Goal: Task Accomplishment & Management: Manage account settings

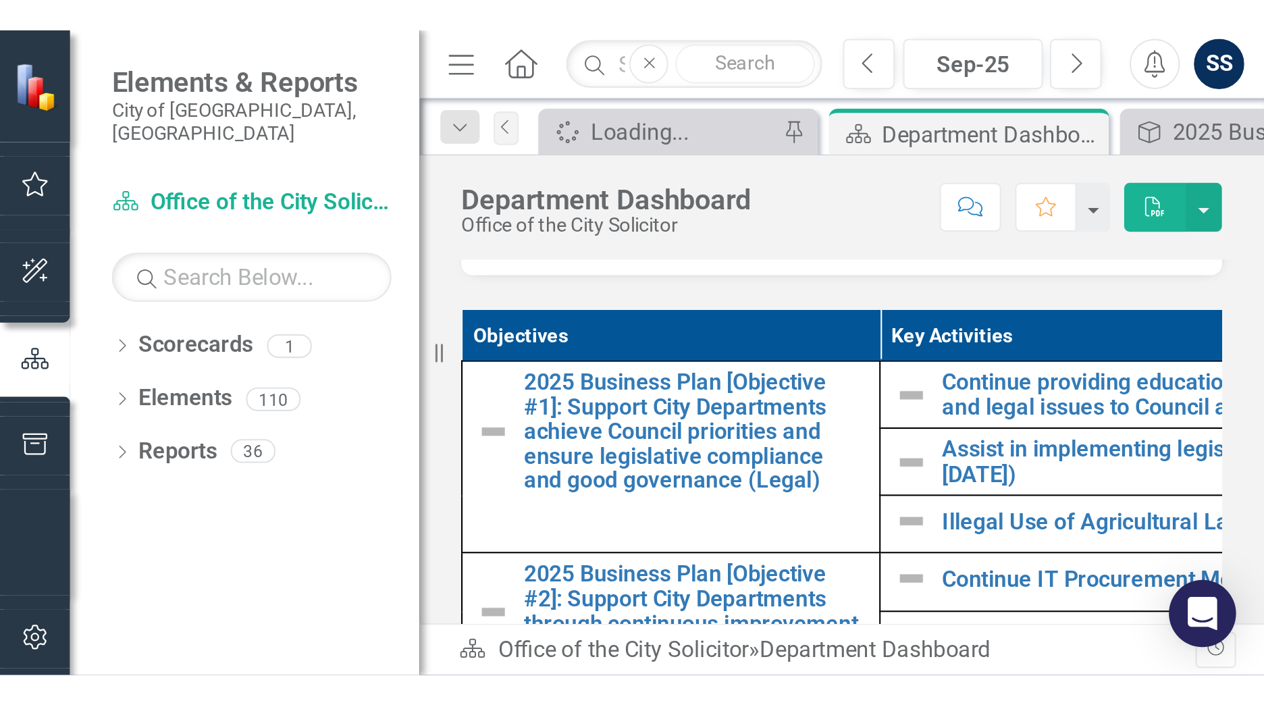
scroll to position [540, 0]
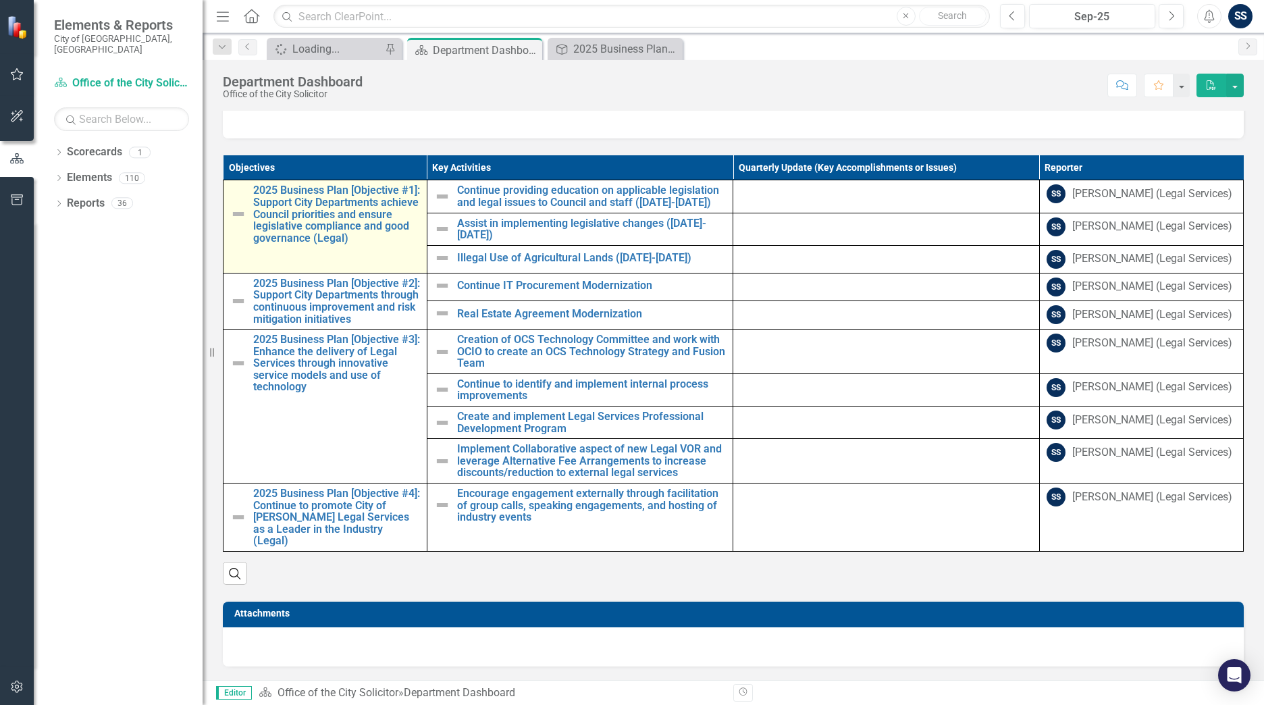
click at [234, 222] on img at bounding box center [238, 214] width 16 height 16
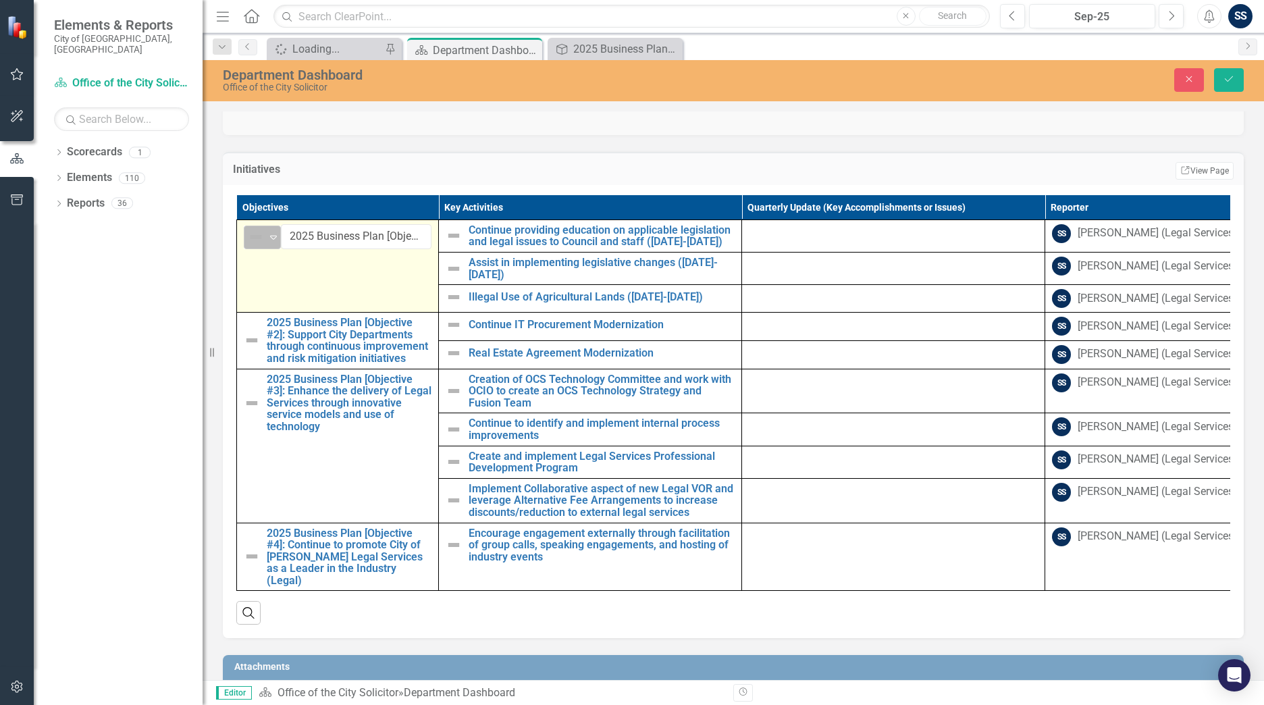
click at [276, 242] on icon "Expand" at bounding box center [274, 237] width 14 height 11
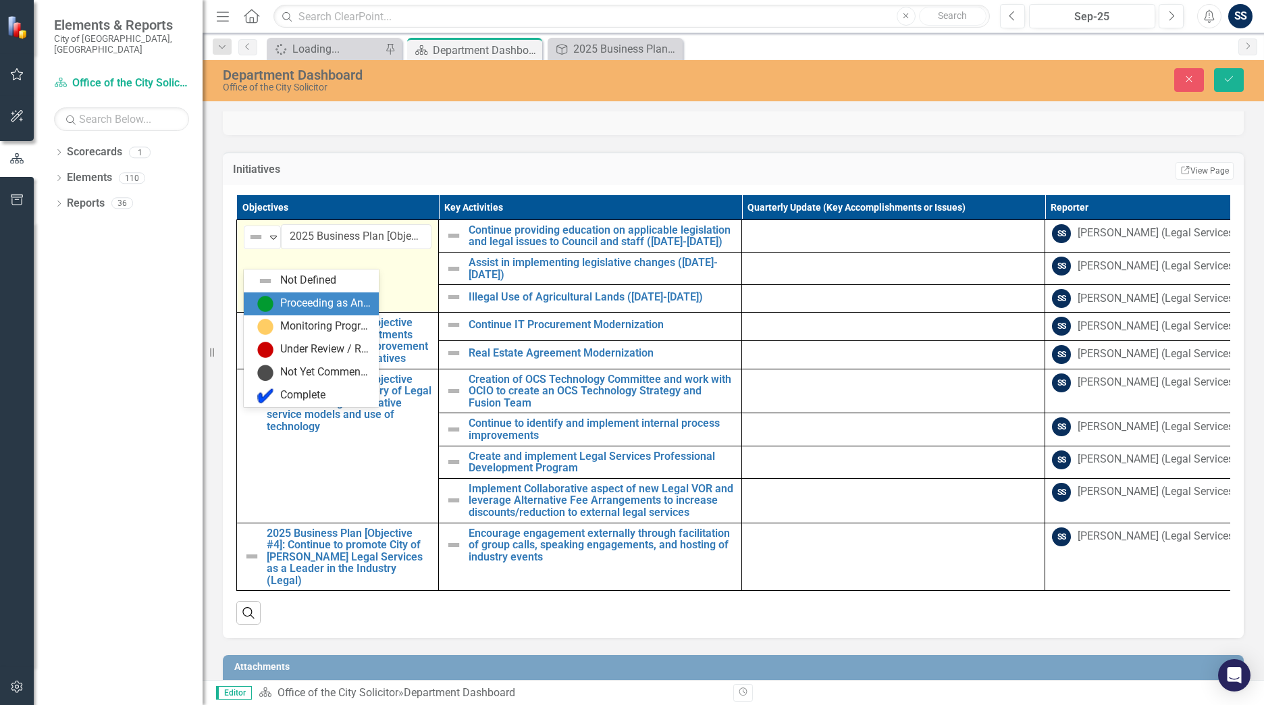
click at [280, 301] on div "Proceeding as Anticipated" at bounding box center [325, 304] width 91 height 16
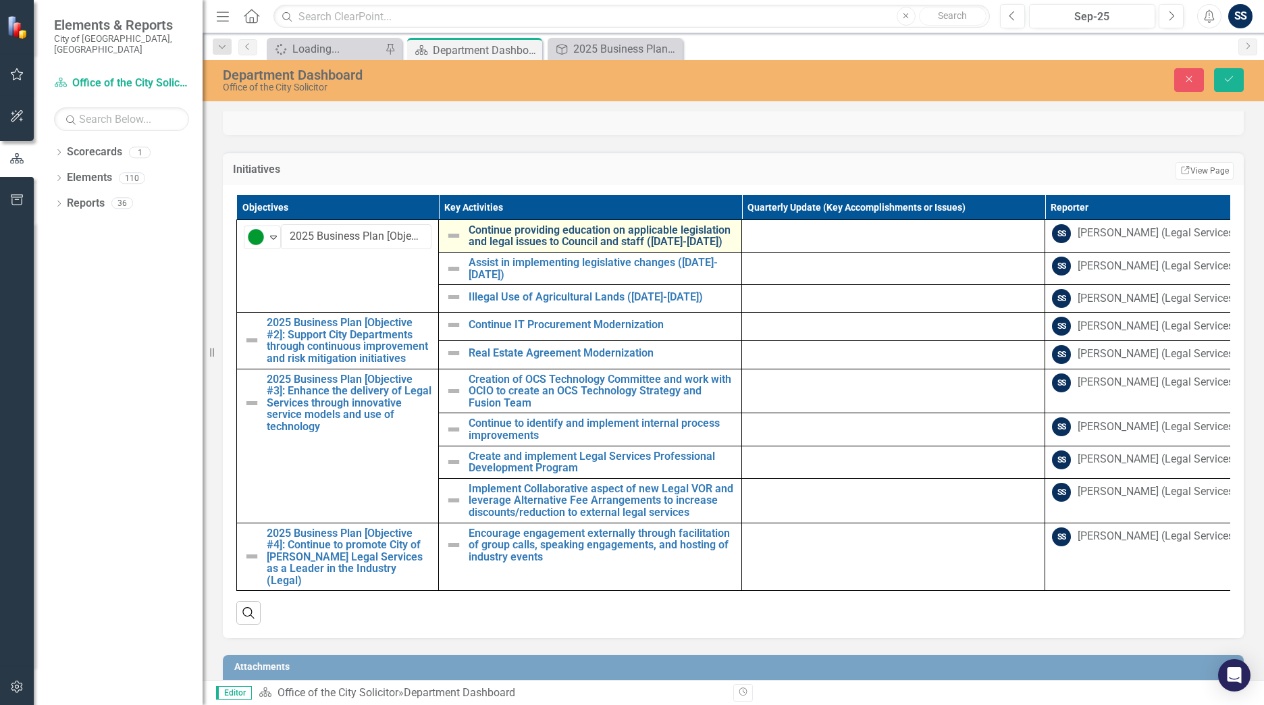
click at [607, 248] on link "Continue providing education on applicable legislation and legal issues to Coun…" at bounding box center [602, 236] width 266 height 24
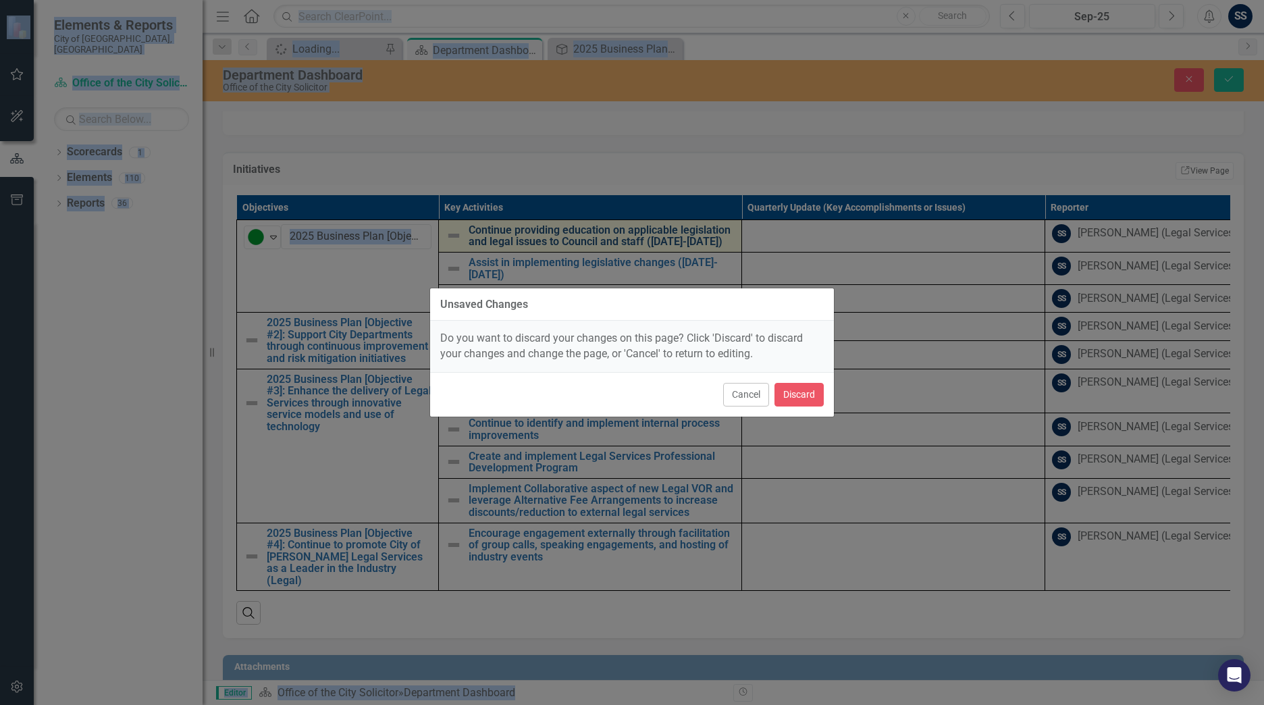
click at [607, 264] on div "Unsaved Changes Do you want to discard your changes on this page? Click 'Discar…" at bounding box center [632, 352] width 405 height 705
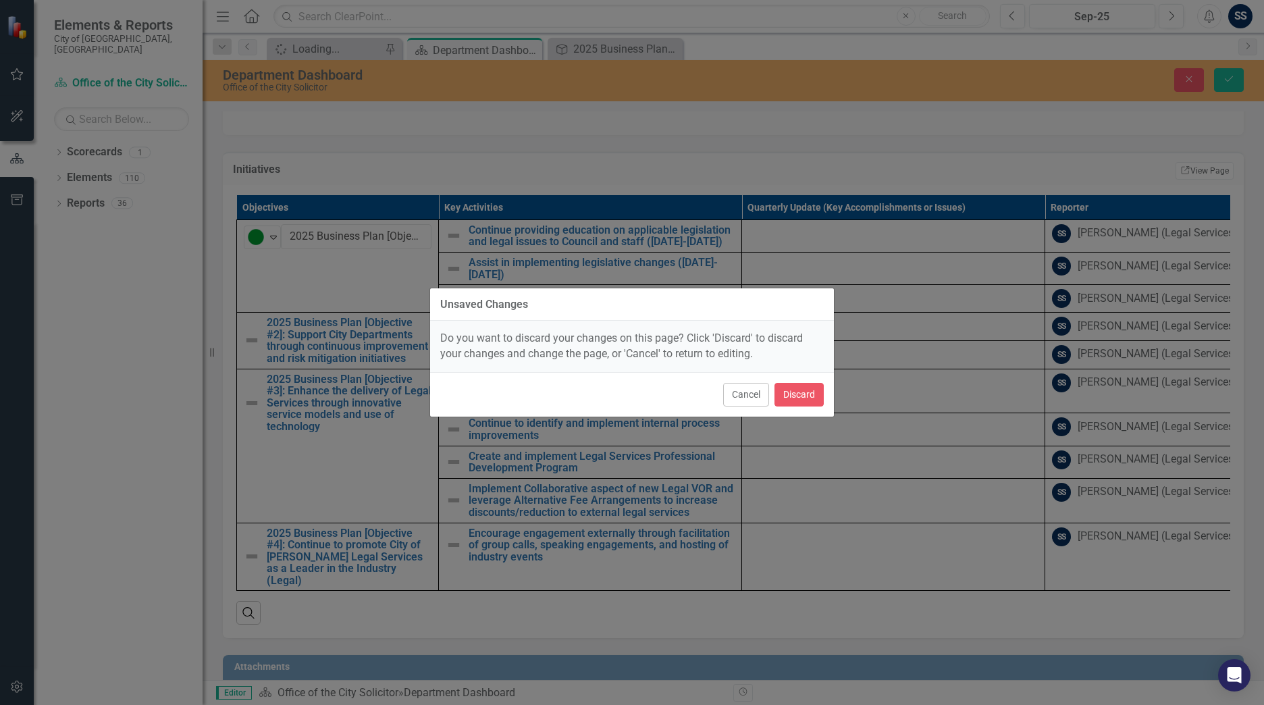
click at [399, 293] on div "Unsaved Changes Do you want to discard your changes on this page? Click 'Discar…" at bounding box center [632, 352] width 1264 height 705
click at [610, 311] on button "Cancel" at bounding box center [746, 395] width 46 height 24
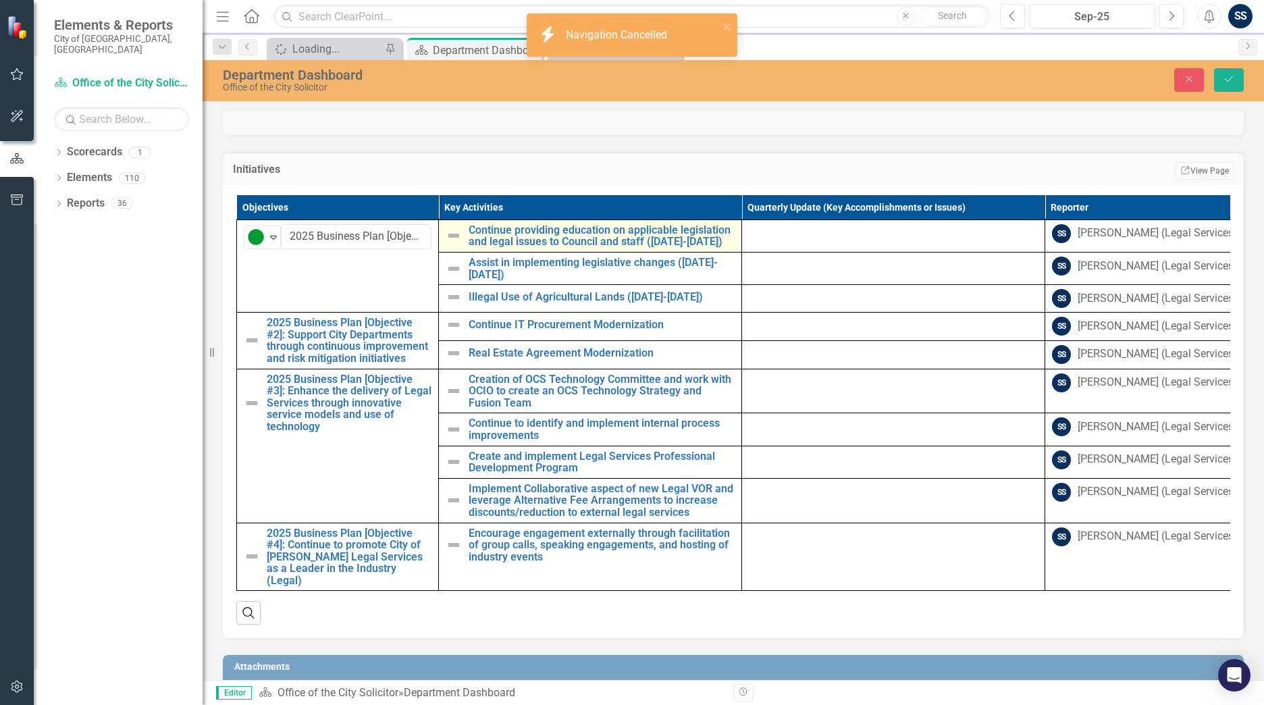
click at [451, 244] on img at bounding box center [454, 236] width 16 height 16
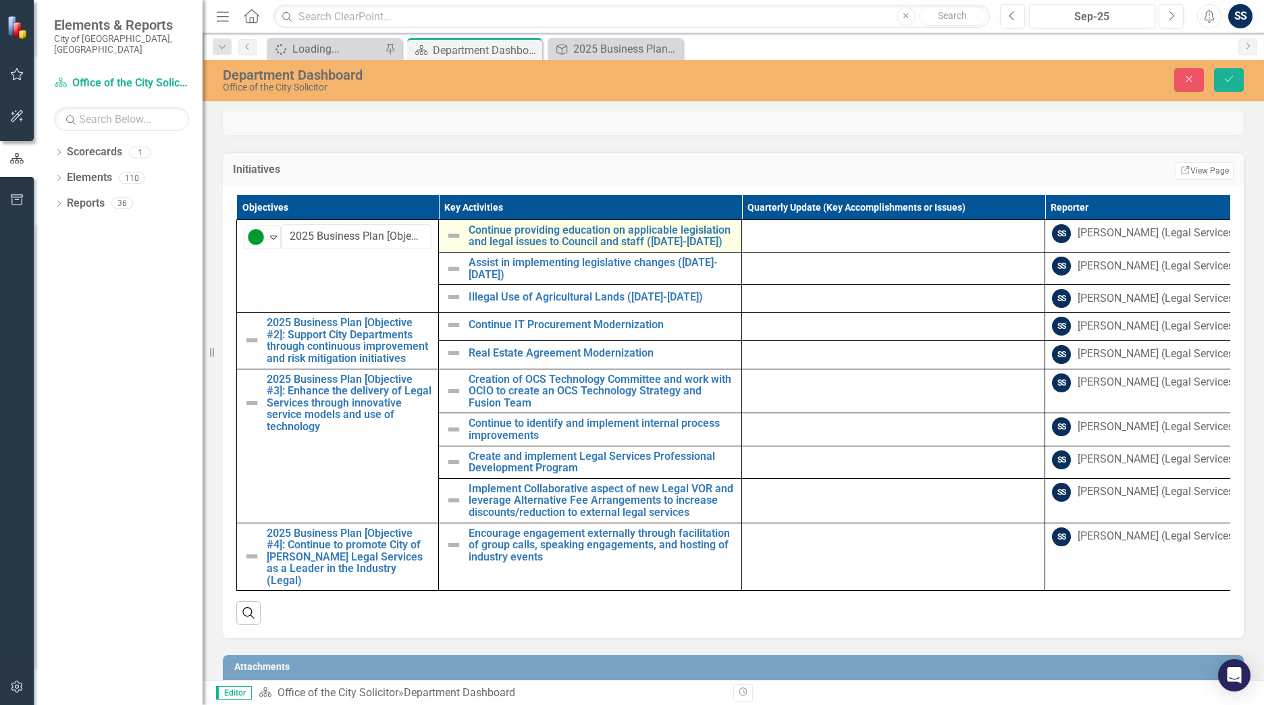
click at [451, 244] on img at bounding box center [454, 236] width 16 height 16
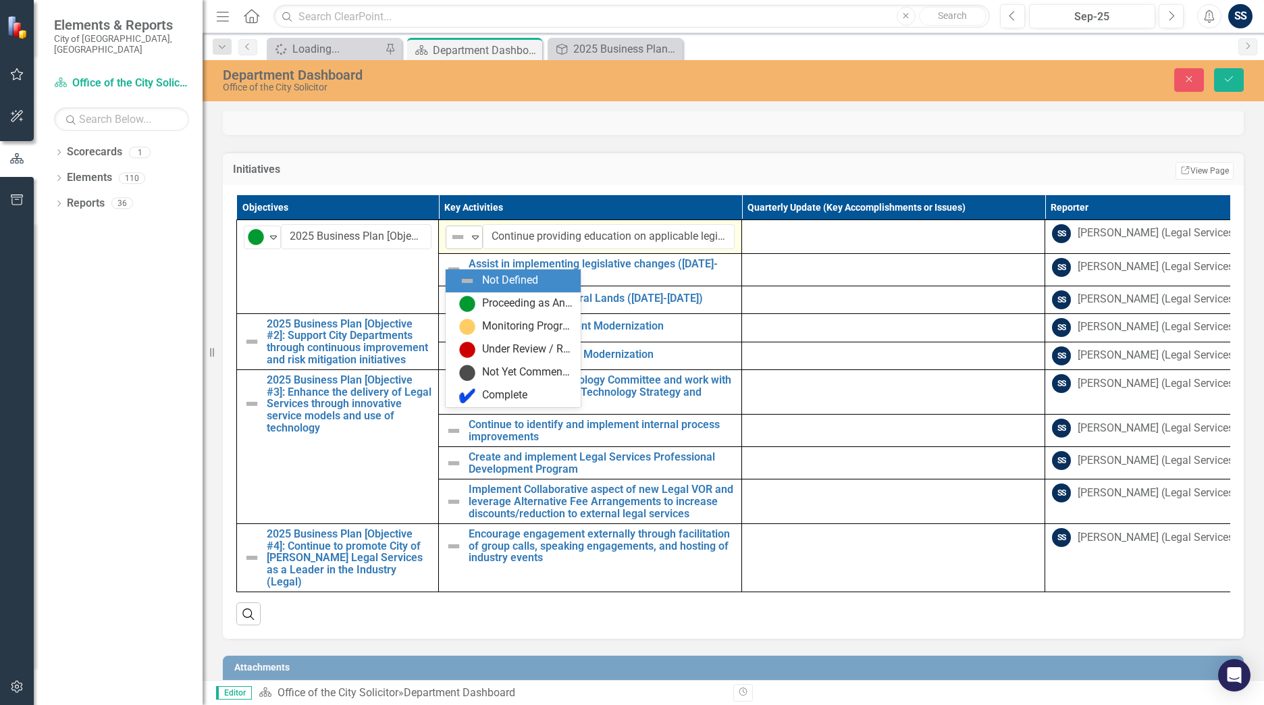
click at [474, 242] on icon "Expand" at bounding box center [476, 237] width 14 height 11
click at [485, 297] on div "Proceeding as Anticipated" at bounding box center [527, 304] width 91 height 16
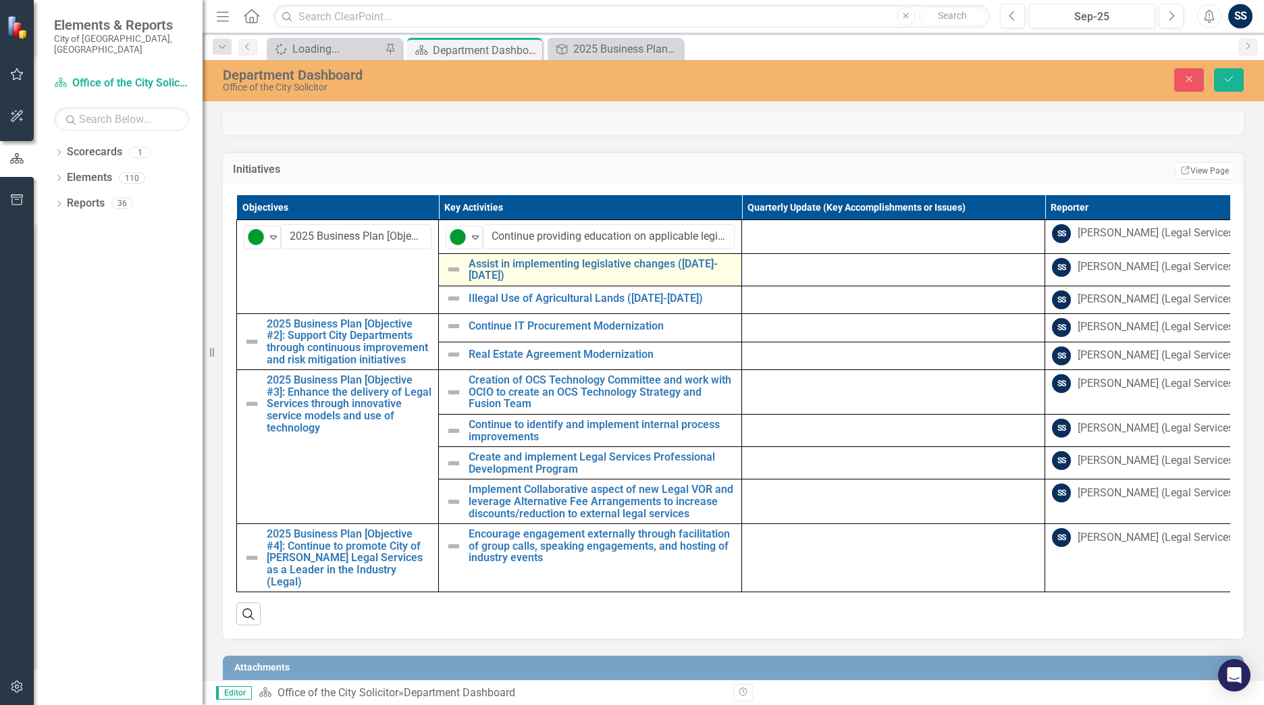
click at [455, 278] on img at bounding box center [454, 269] width 16 height 16
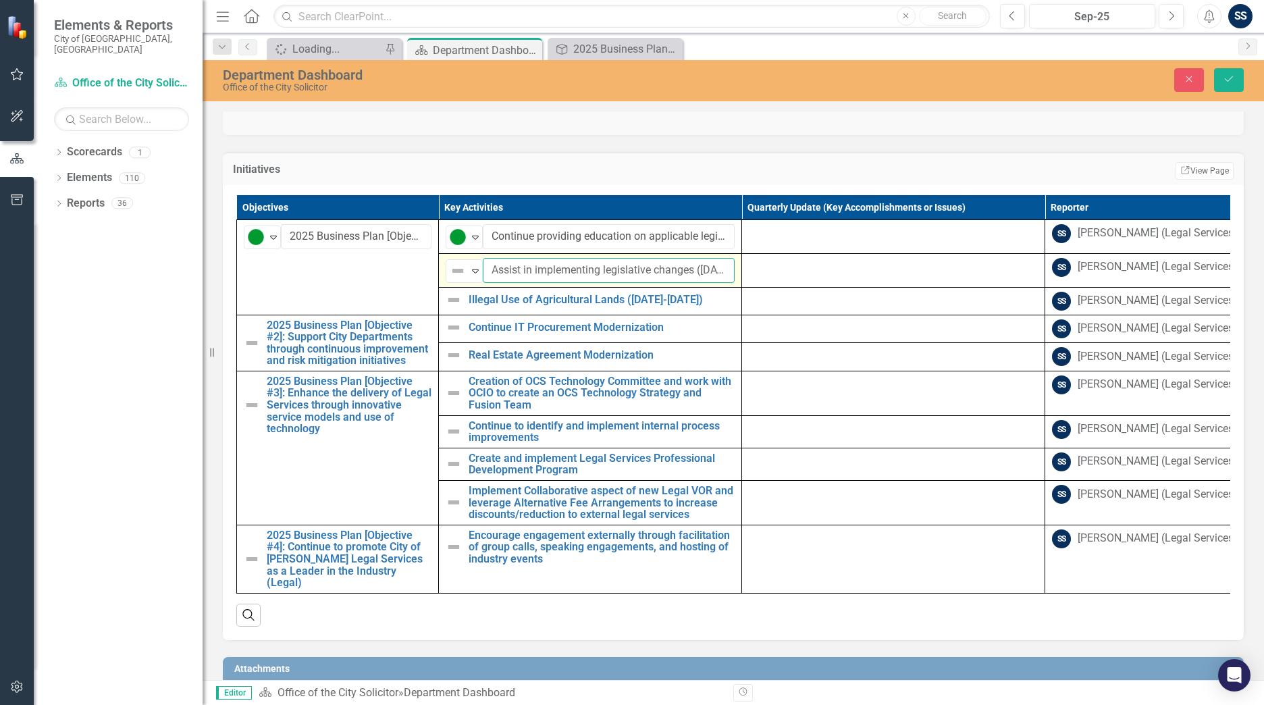
click at [485, 283] on input "Assist in implementing legislative changes ([DATE]-[DATE])" at bounding box center [609, 270] width 252 height 25
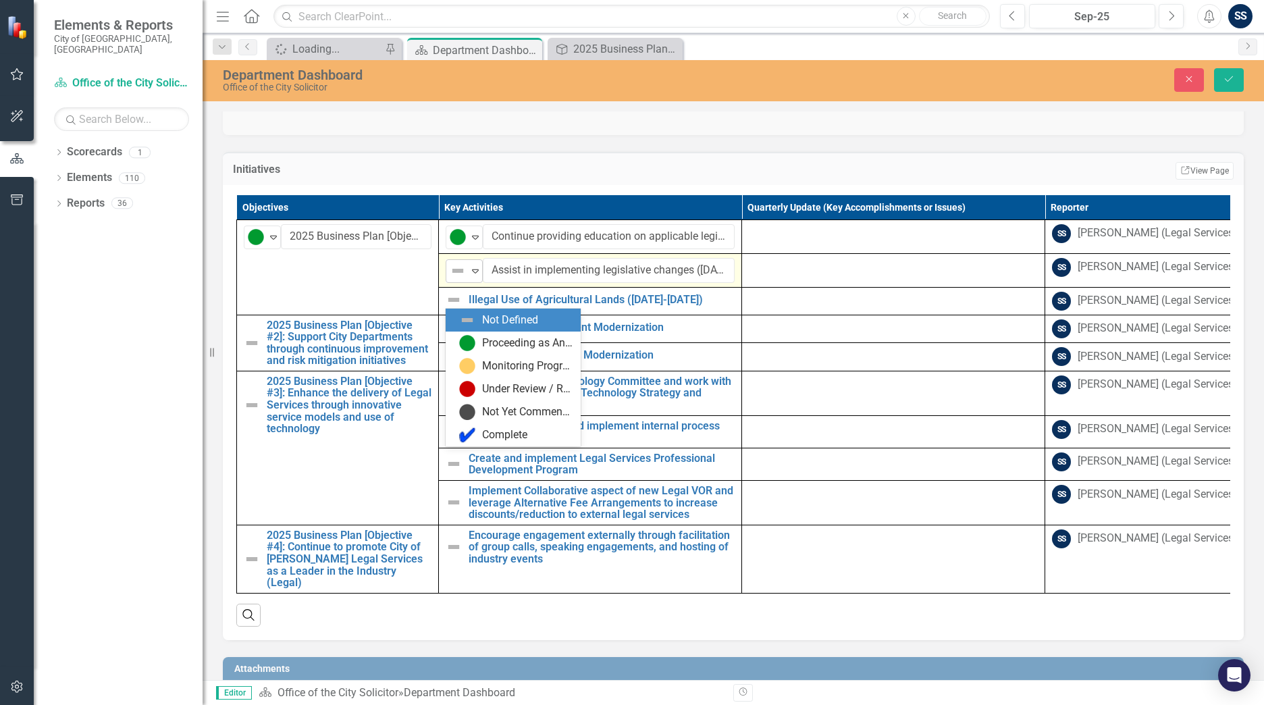
click at [473, 276] on icon "Expand" at bounding box center [476, 270] width 14 height 11
click at [470, 311] on img at bounding box center [467, 343] width 16 height 16
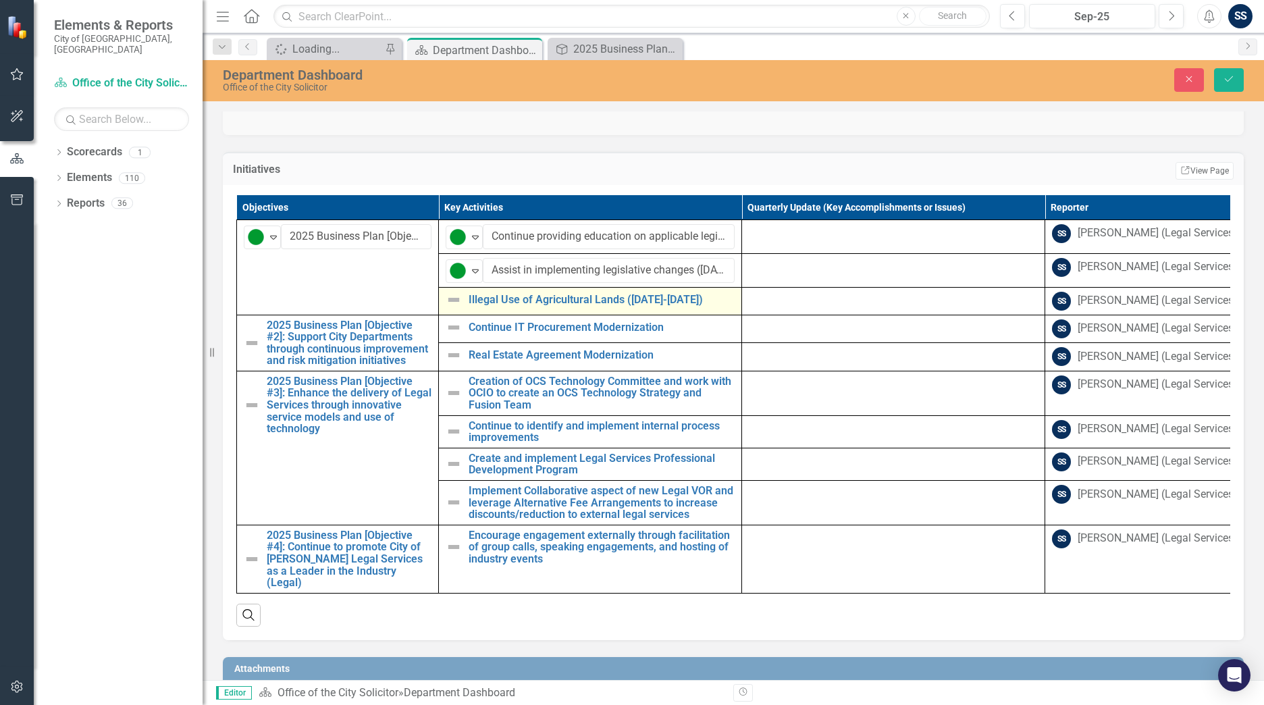
click at [455, 308] on img at bounding box center [454, 300] width 16 height 16
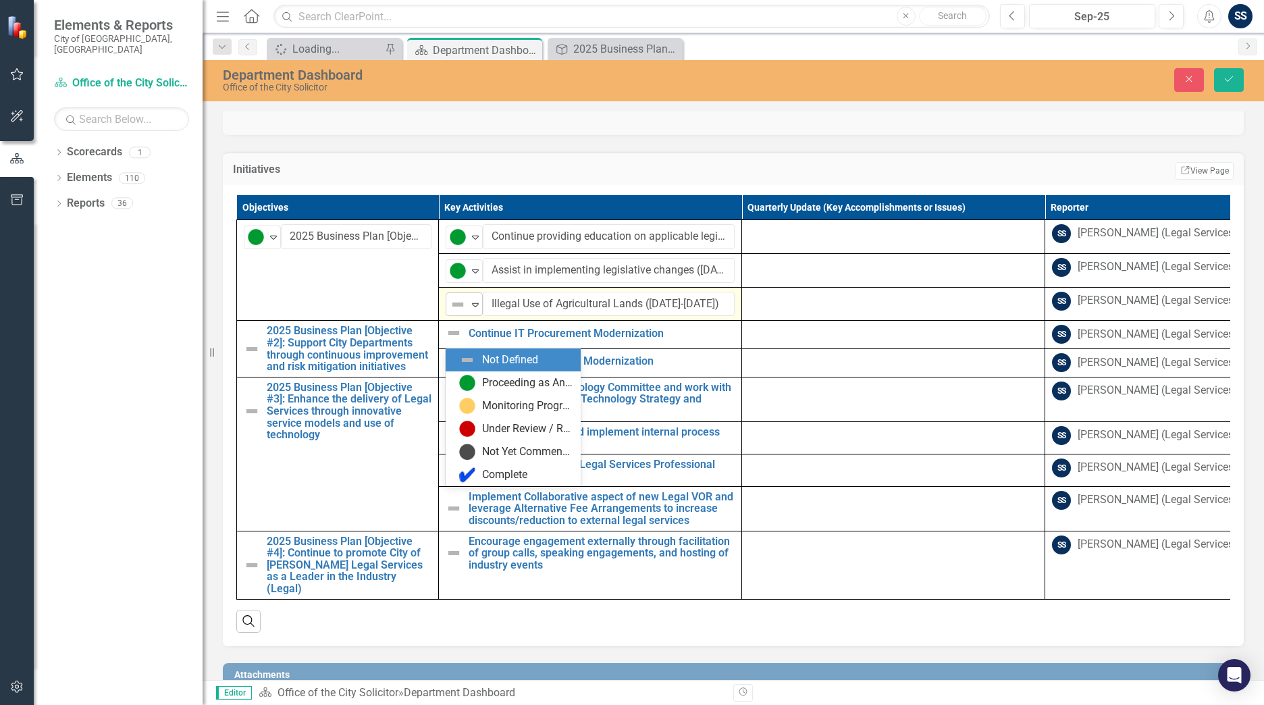
click at [456, 311] on img at bounding box center [458, 305] width 16 height 16
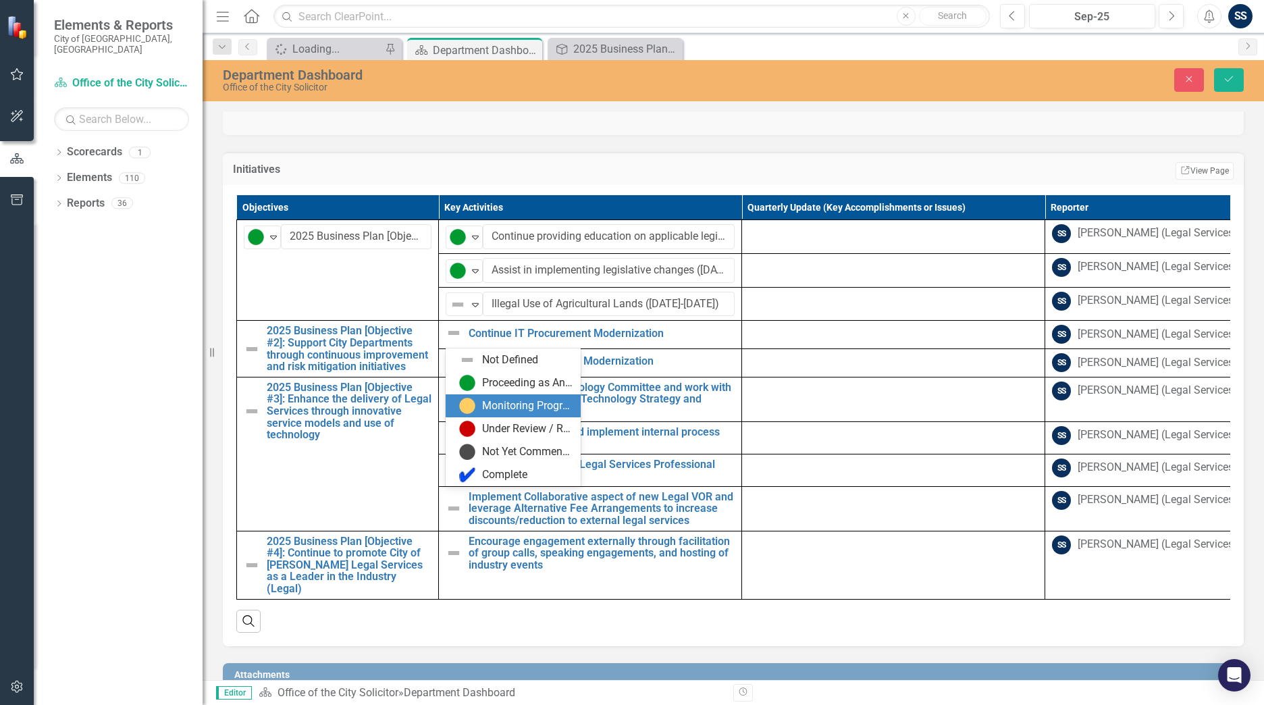
click at [478, 311] on div "Monitoring Progress" at bounding box center [515, 406] width 113 height 16
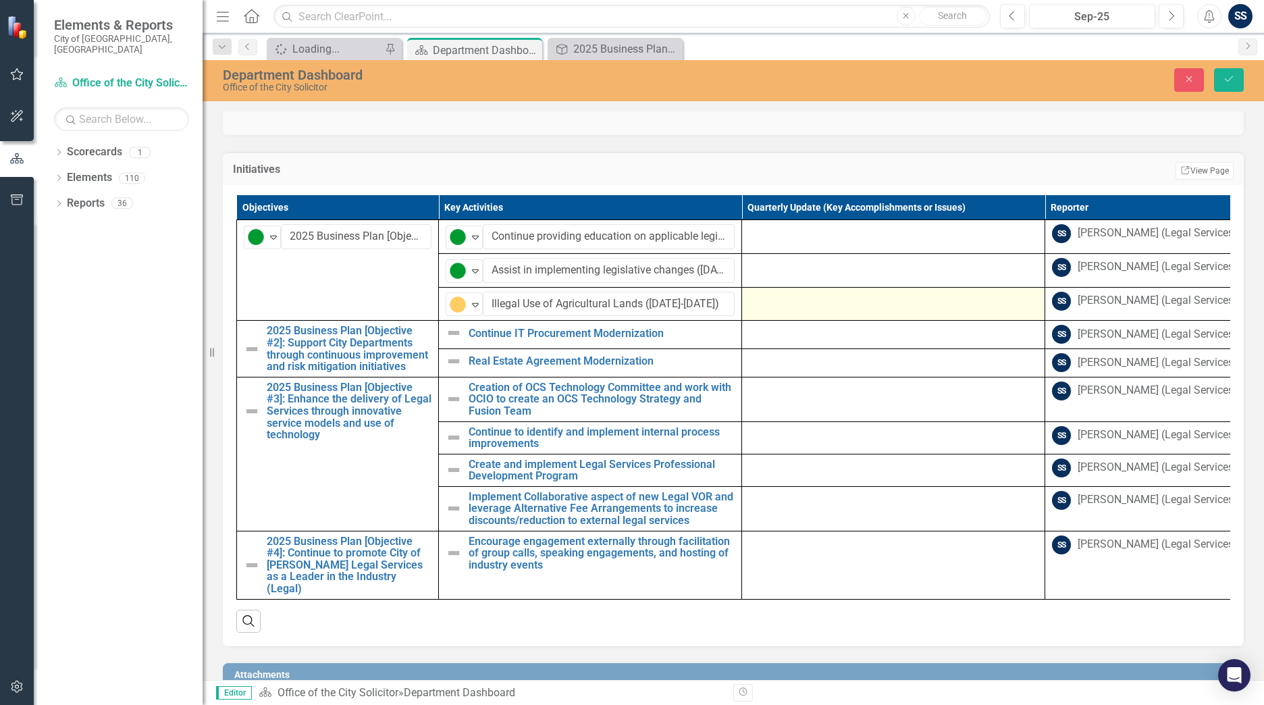
click at [610, 308] on div at bounding box center [893, 300] width 289 height 16
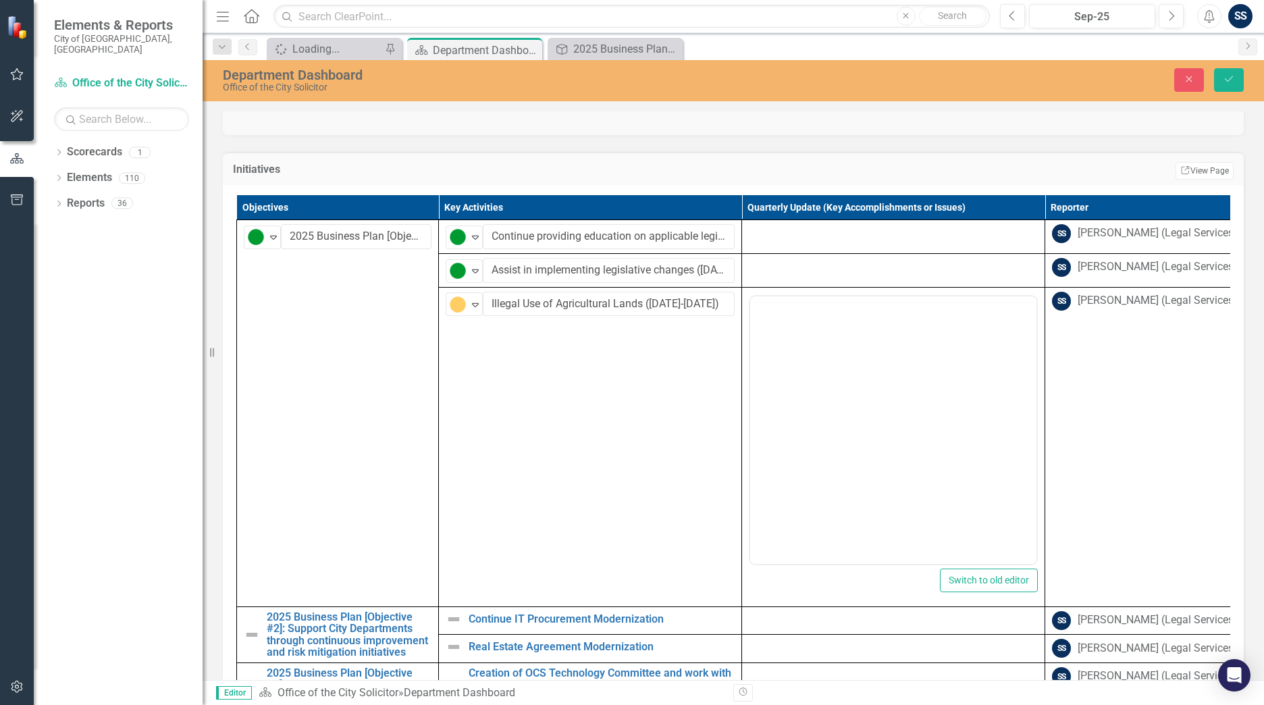
scroll to position [0, 0]
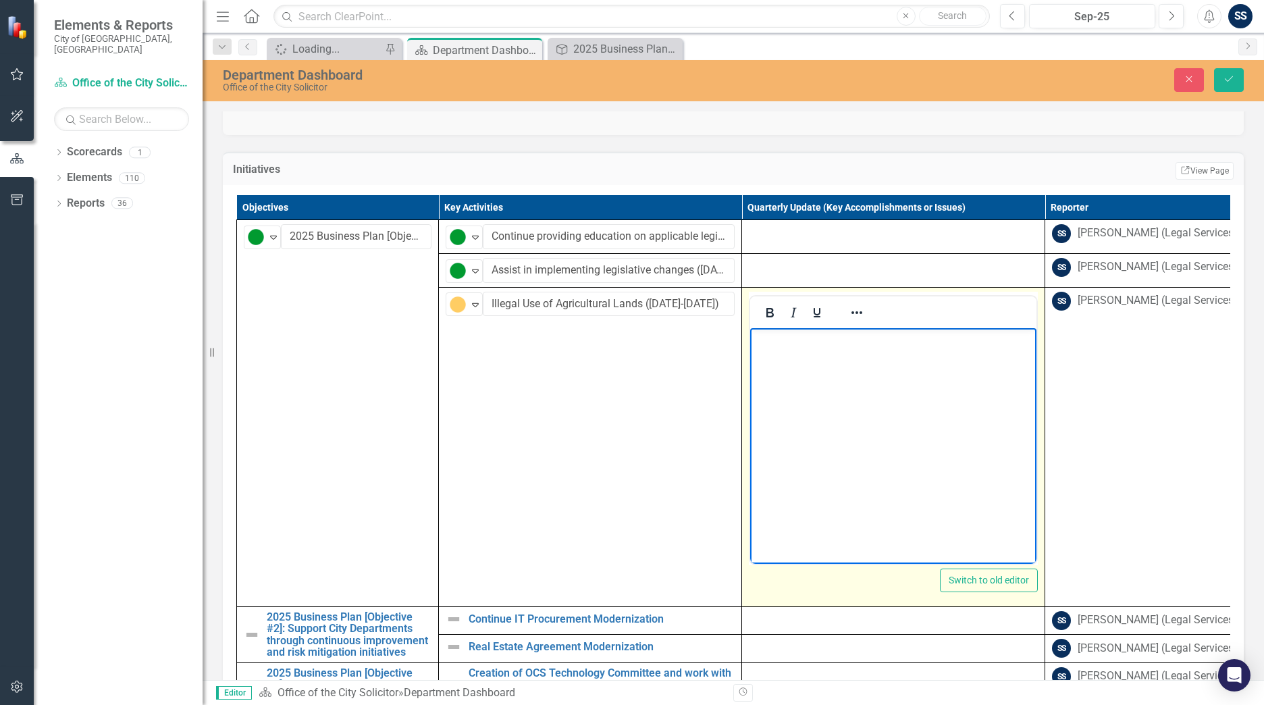
click at [610, 311] on body "Rich Text Area. Press ALT-0 for help." at bounding box center [893, 429] width 286 height 203
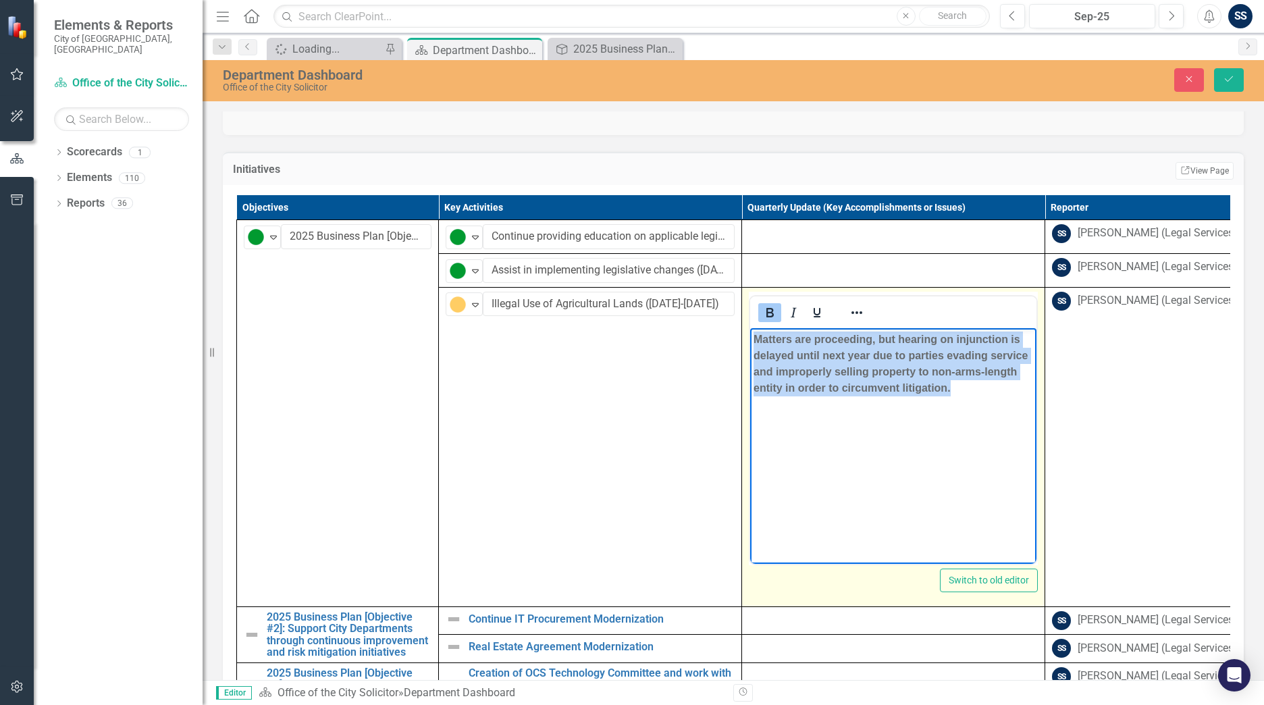
drag, startPoint x: 961, startPoint y: 388, endPoint x: 730, endPoint y: 327, distance: 239.0
click at [610, 311] on html "Matters are proceeding, but hearing on injunction is delayed until next year du…" at bounding box center [893, 429] width 286 height 203
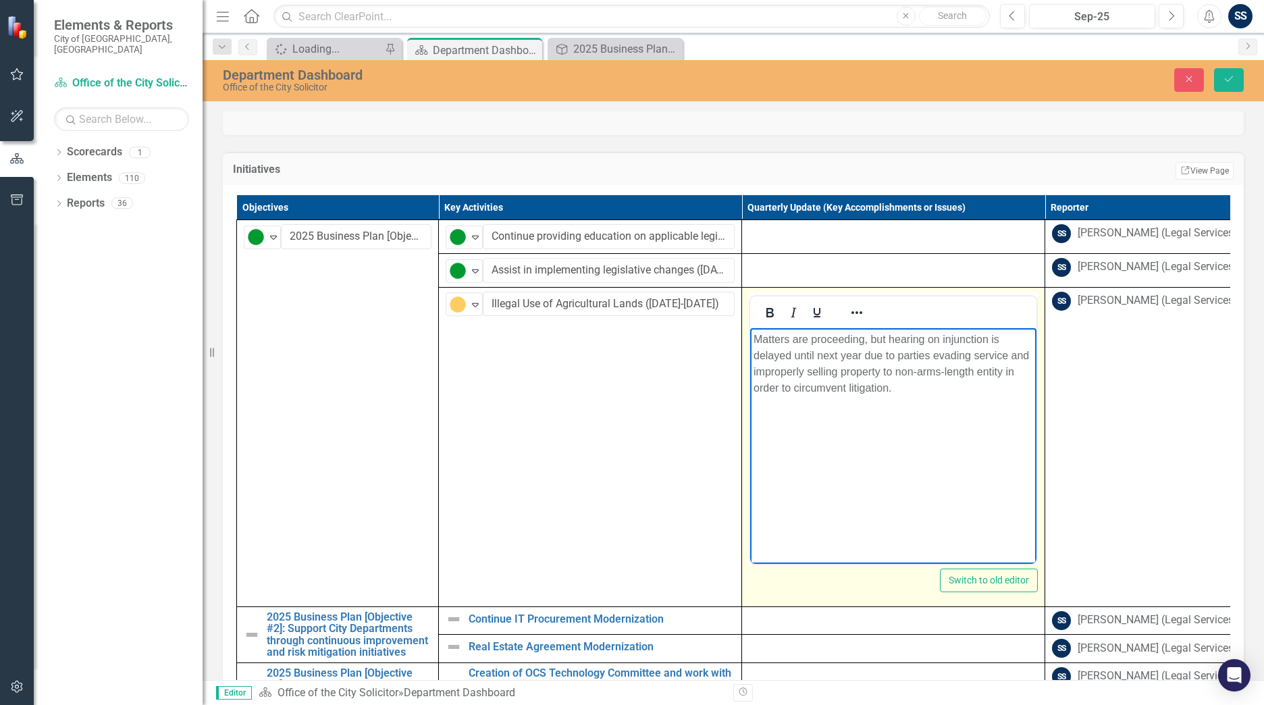
click at [610, 311] on body "Matters are proceeding, but hearing on injunction is delayed until next year du…" at bounding box center [893, 429] width 286 height 203
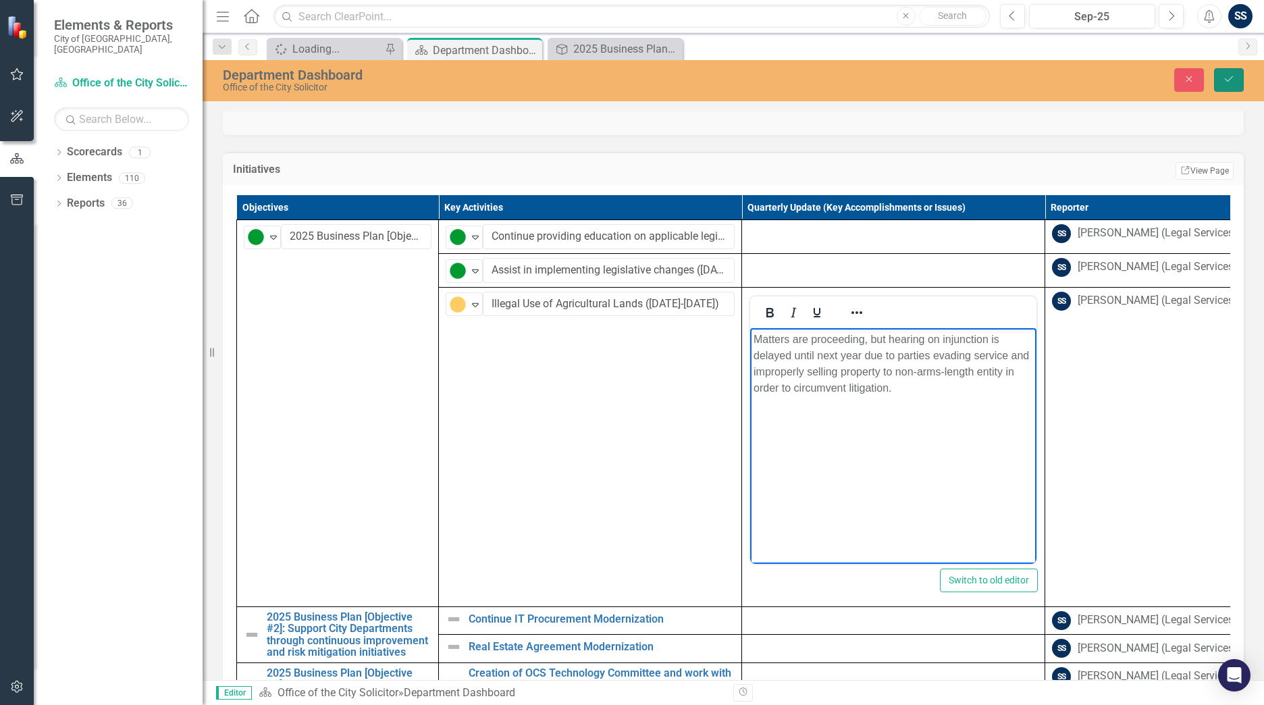
click at [610, 83] on button "Save" at bounding box center [1229, 80] width 30 height 24
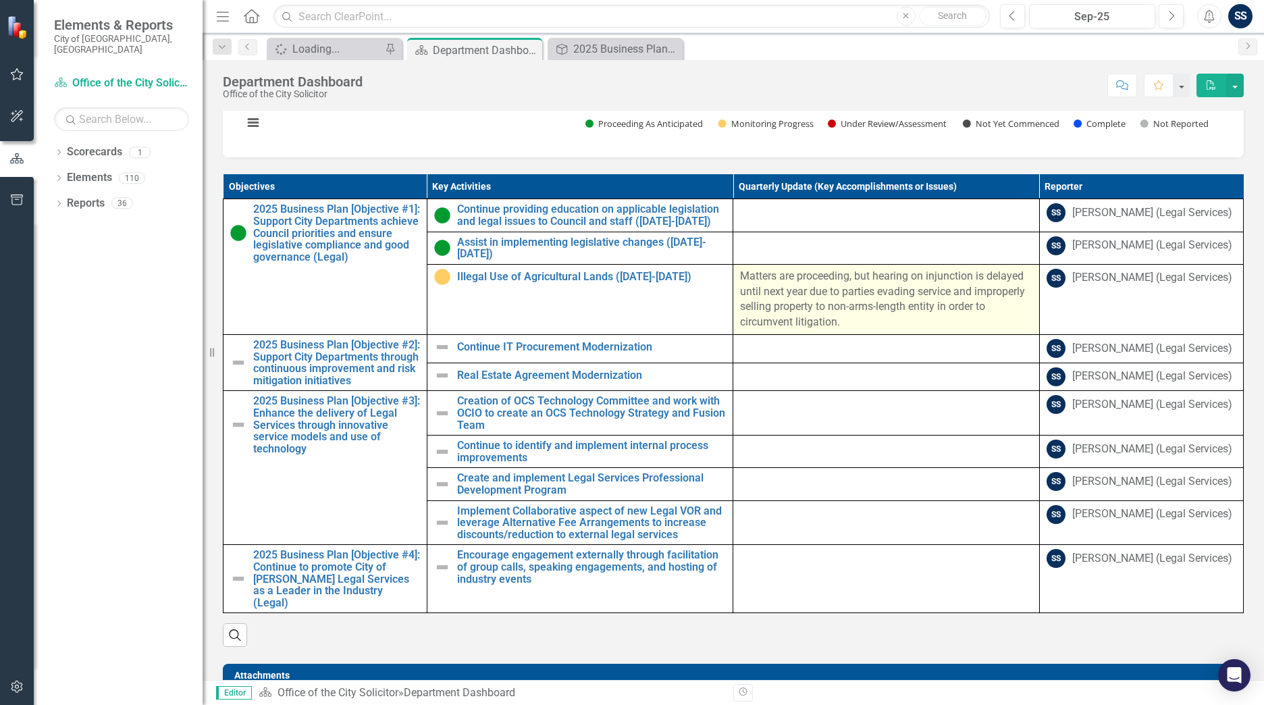
scroll to position [540, 0]
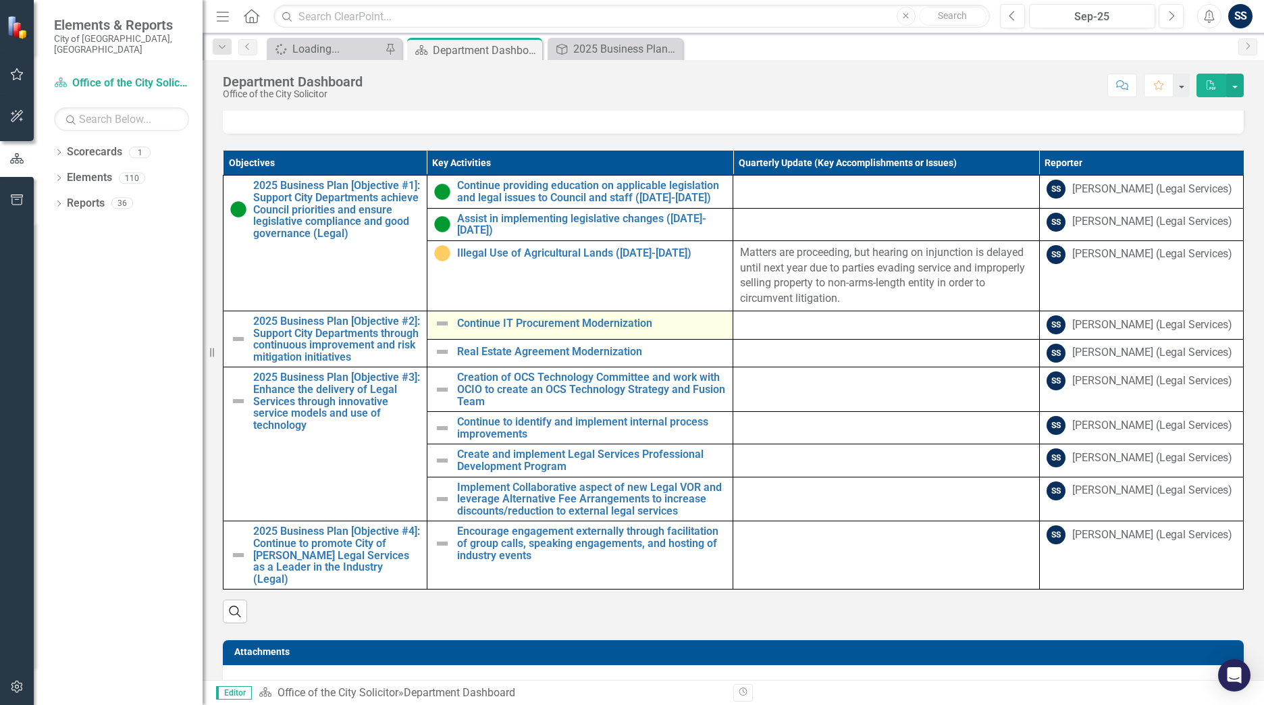
click at [497, 311] on td "Continue IT Procurement Modernization Edit Edit Key Activity Link Open Element" at bounding box center [580, 325] width 307 height 28
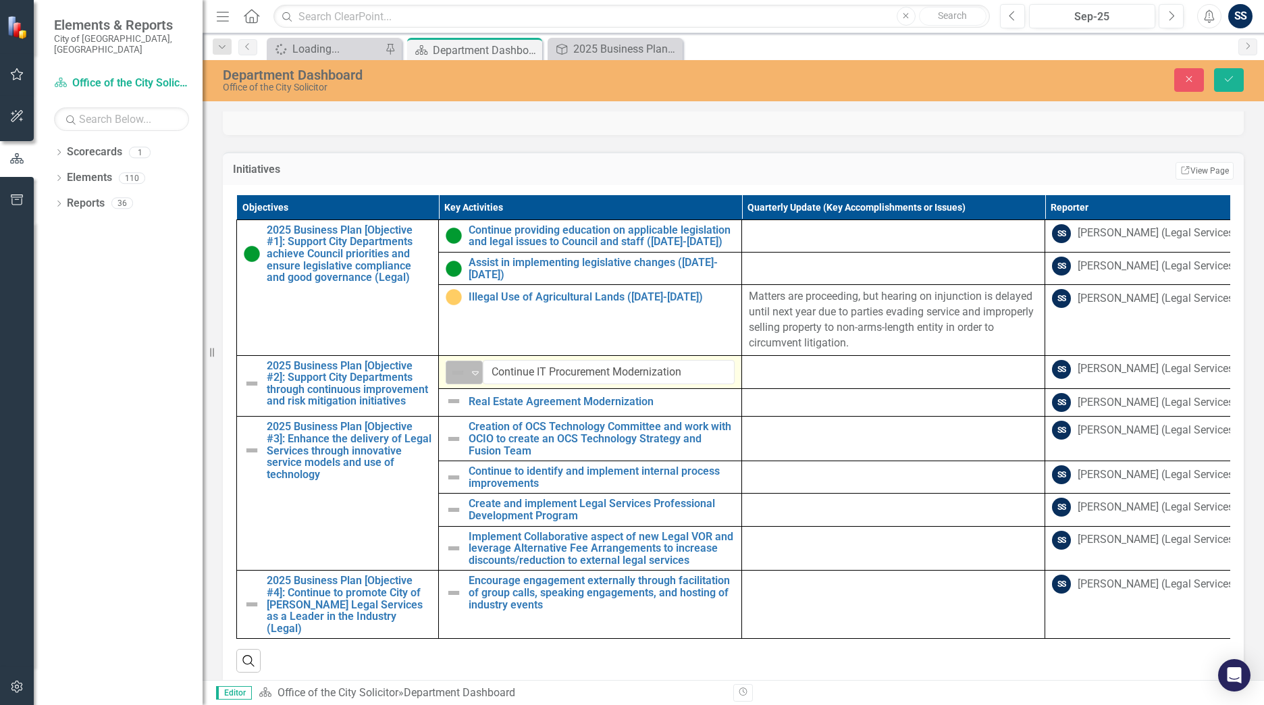
click at [476, 311] on icon "Expand" at bounding box center [476, 372] width 14 height 11
click at [610, 75] on icon "Save" at bounding box center [1229, 78] width 12 height 9
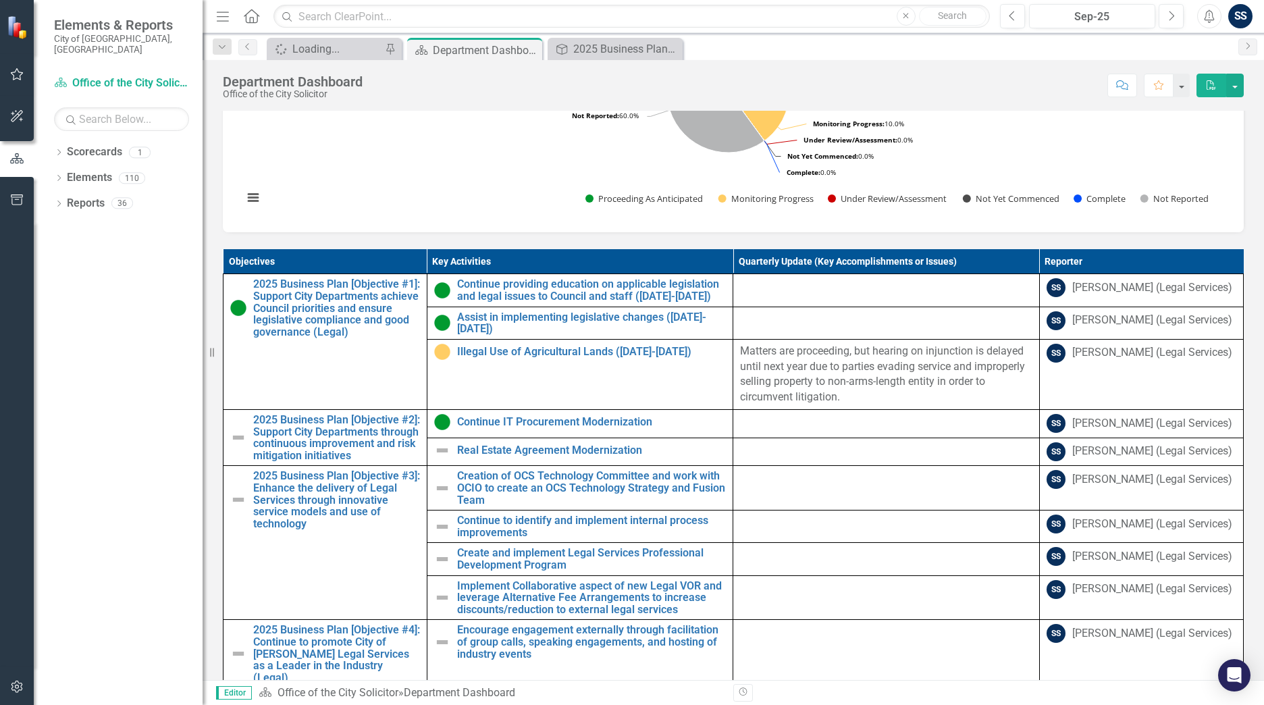
scroll to position [435, 0]
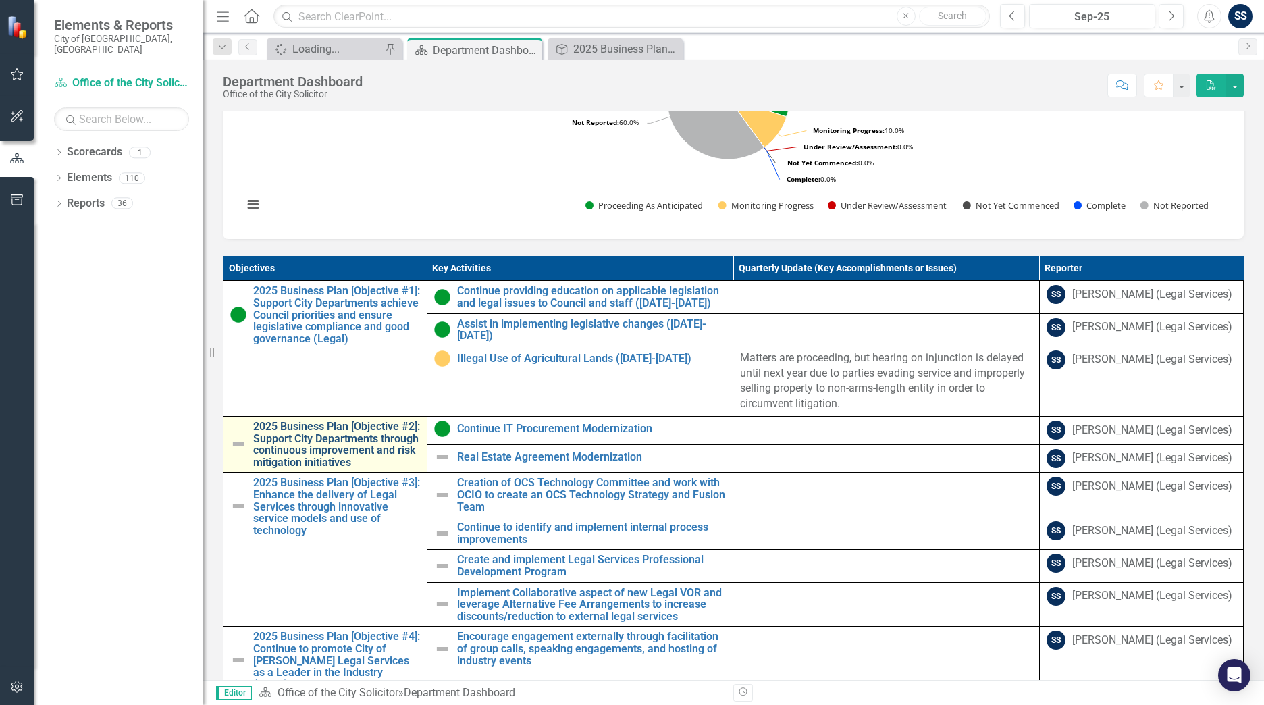
click at [285, 311] on link "2025 Business Plan [Objective #2]: Support City Departments through continuous …" at bounding box center [336, 444] width 167 height 47
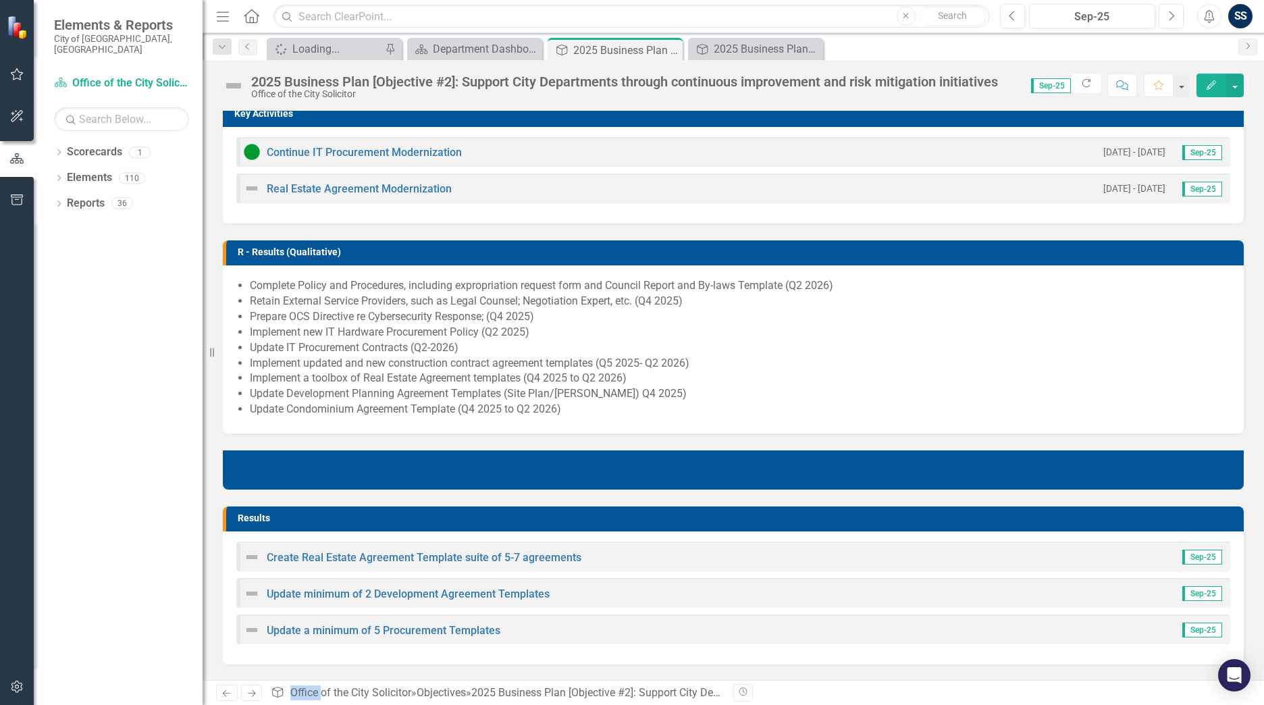
scroll to position [405, 0]
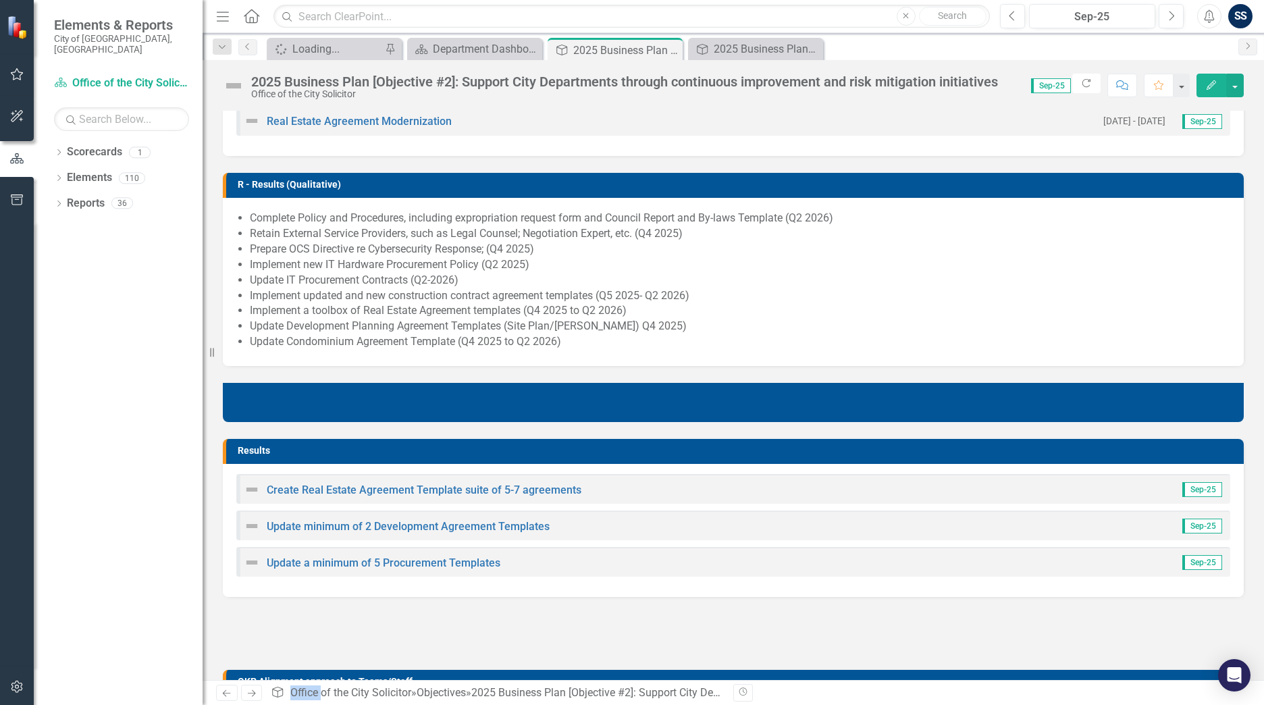
click at [249, 311] on img at bounding box center [252, 563] width 16 height 16
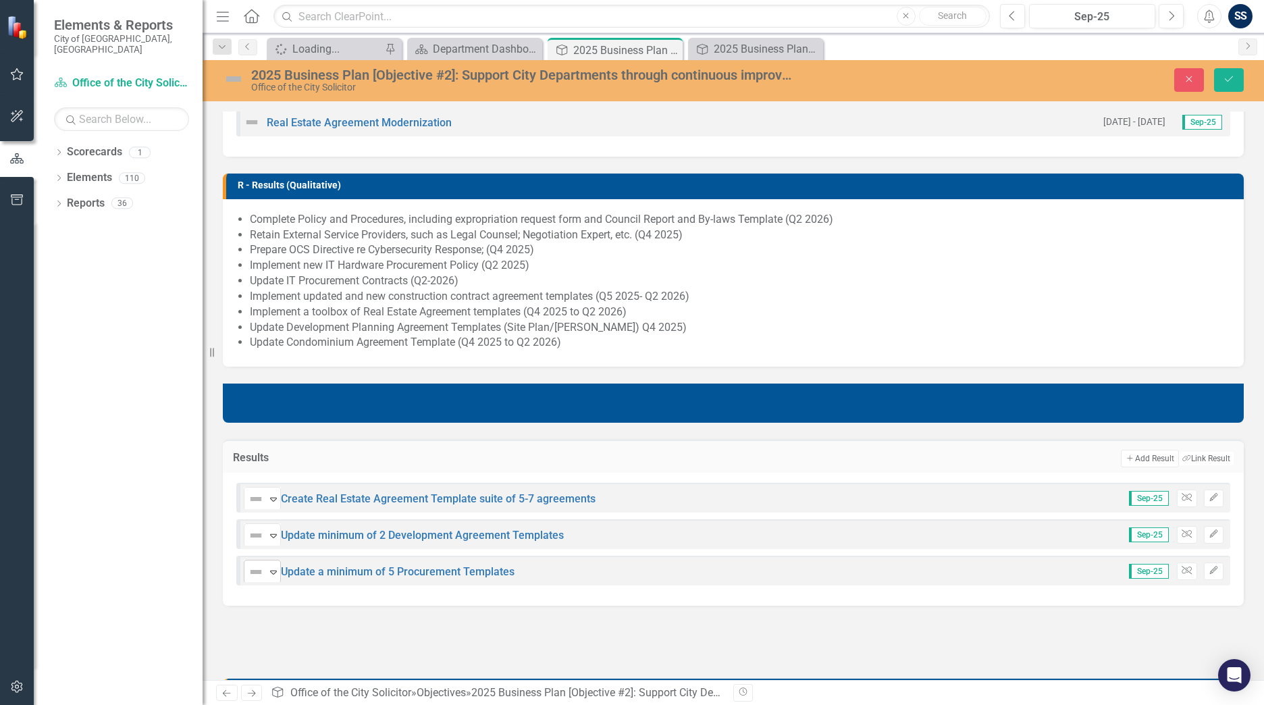
drag, startPoint x: 249, startPoint y: 558, endPoint x: 272, endPoint y: 569, distance: 26.0
click at [272, 311] on icon "Expand" at bounding box center [274, 572] width 14 height 11
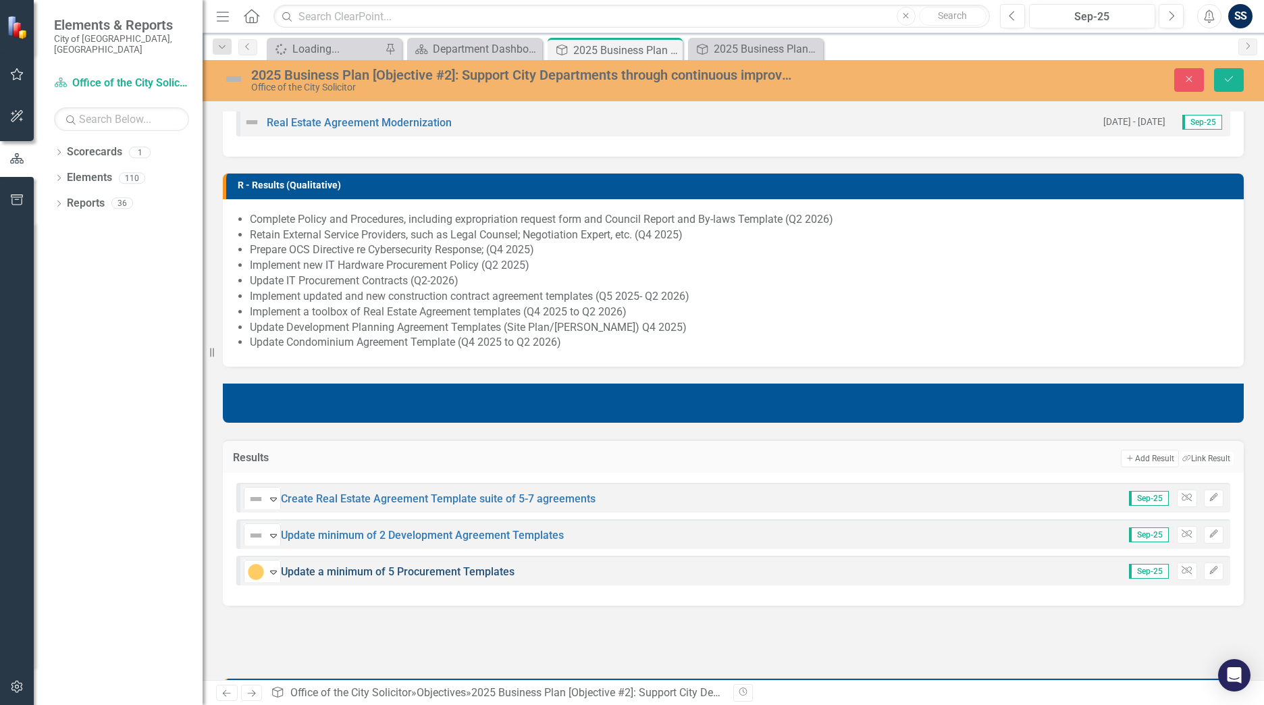
click at [457, 311] on link "Update a minimum of 5 Procurement Templates" at bounding box center [398, 571] width 234 height 13
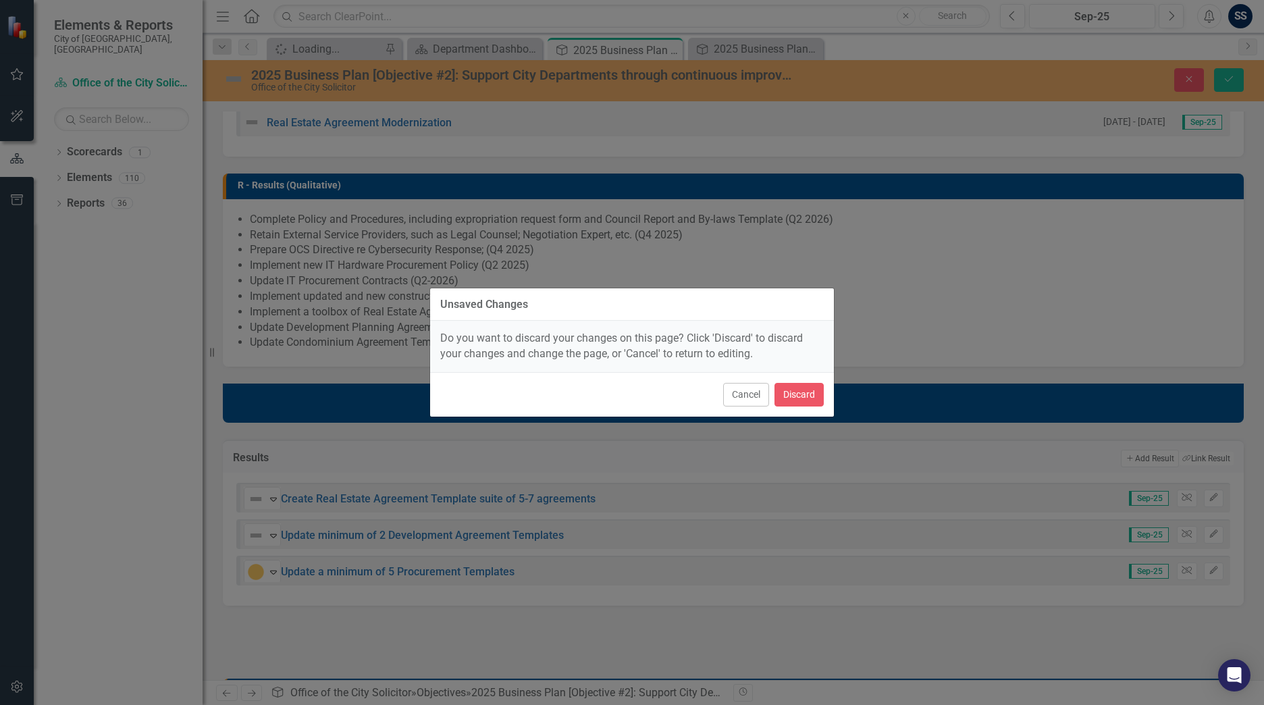
drag, startPoint x: 457, startPoint y: 570, endPoint x: 639, endPoint y: 567, distance: 181.7
click at [610, 311] on div "Unsaved Changes Do you want to discard your changes on this page? Click 'Discar…" at bounding box center [632, 352] width 405 height 705
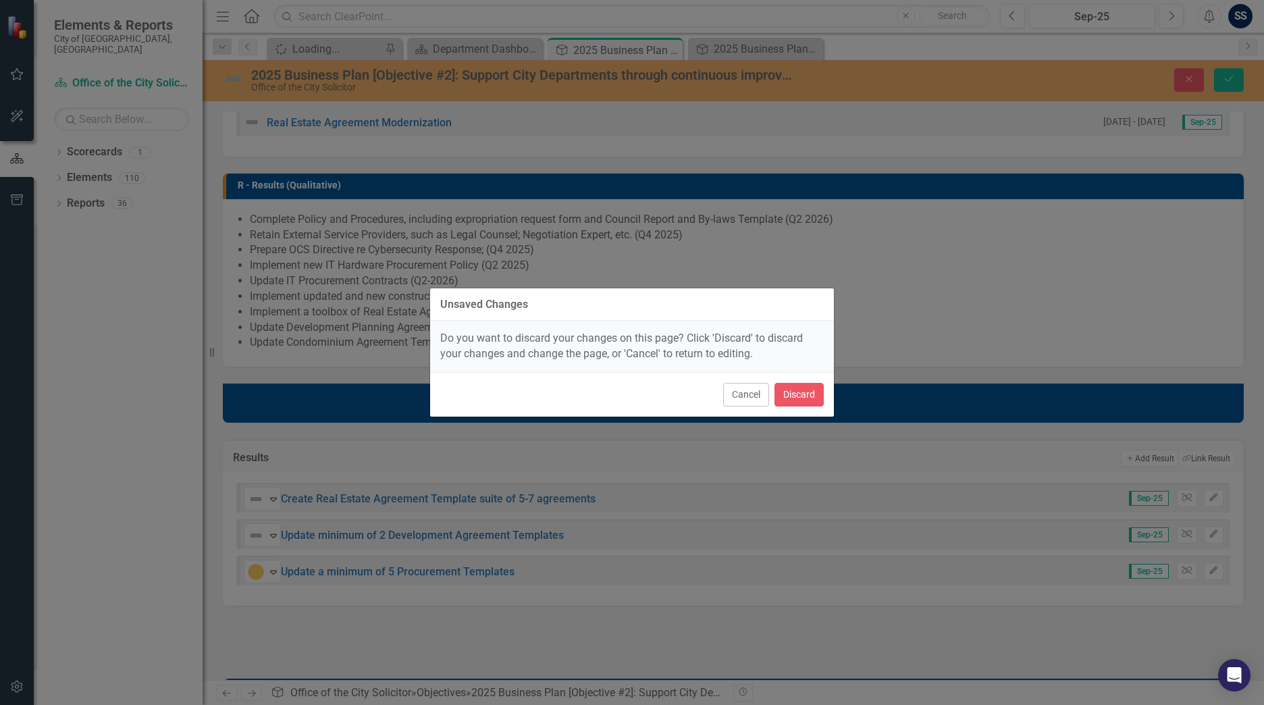
click at [610, 311] on div "Unsaved Changes Do you want to discard your changes on this page? Click 'Discar…" at bounding box center [632, 352] width 405 height 705
click at [610, 311] on button "Cancel" at bounding box center [746, 395] width 46 height 24
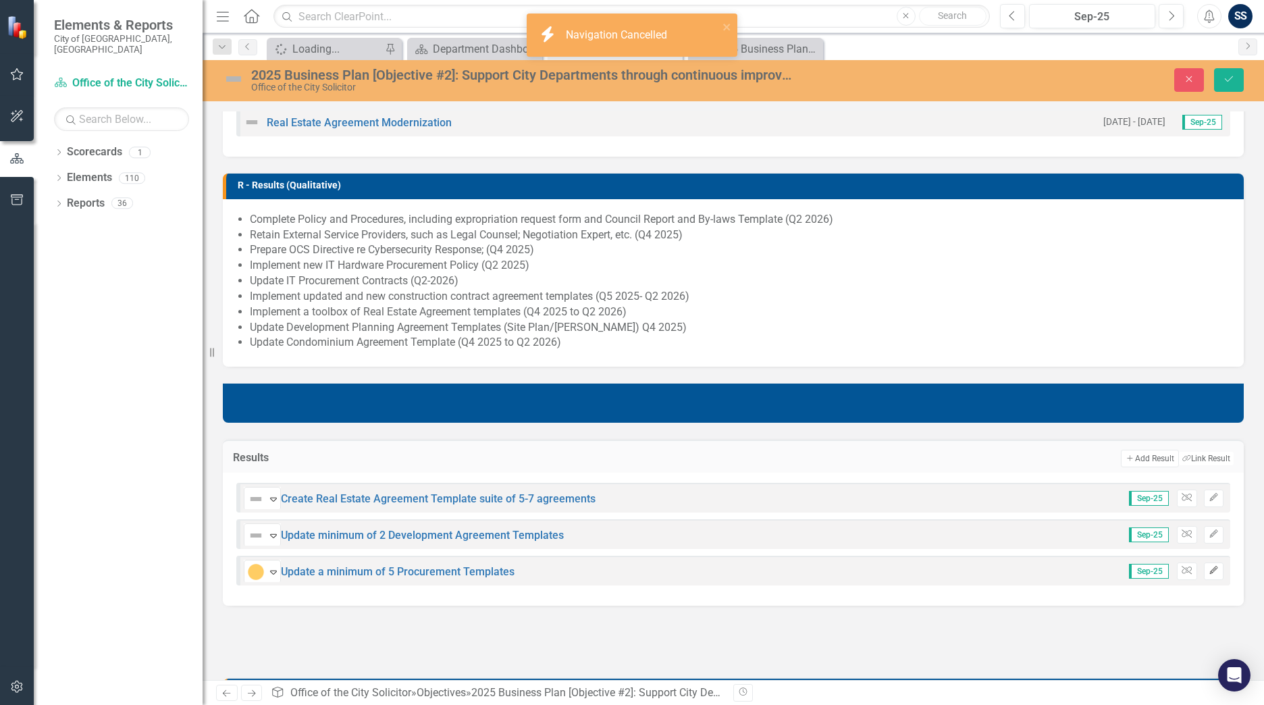
click at [610, 311] on icon "Edit" at bounding box center [1214, 571] width 10 height 8
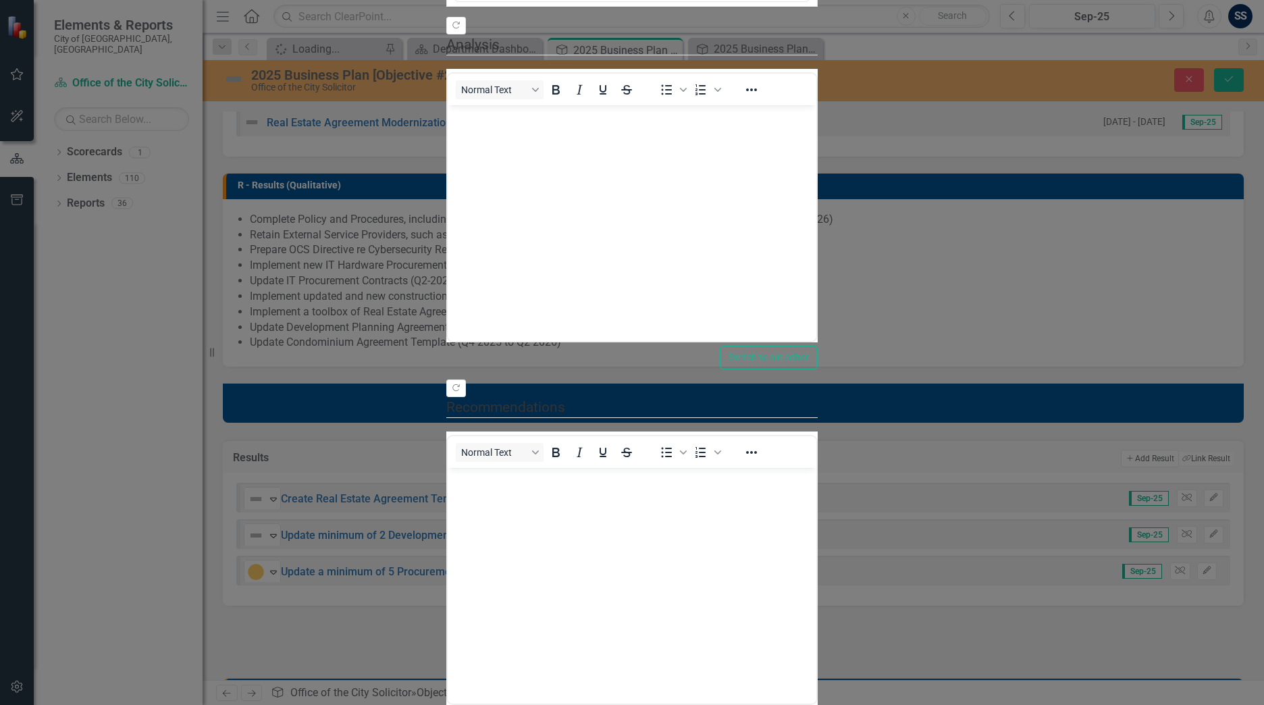
scroll to position [0, 0]
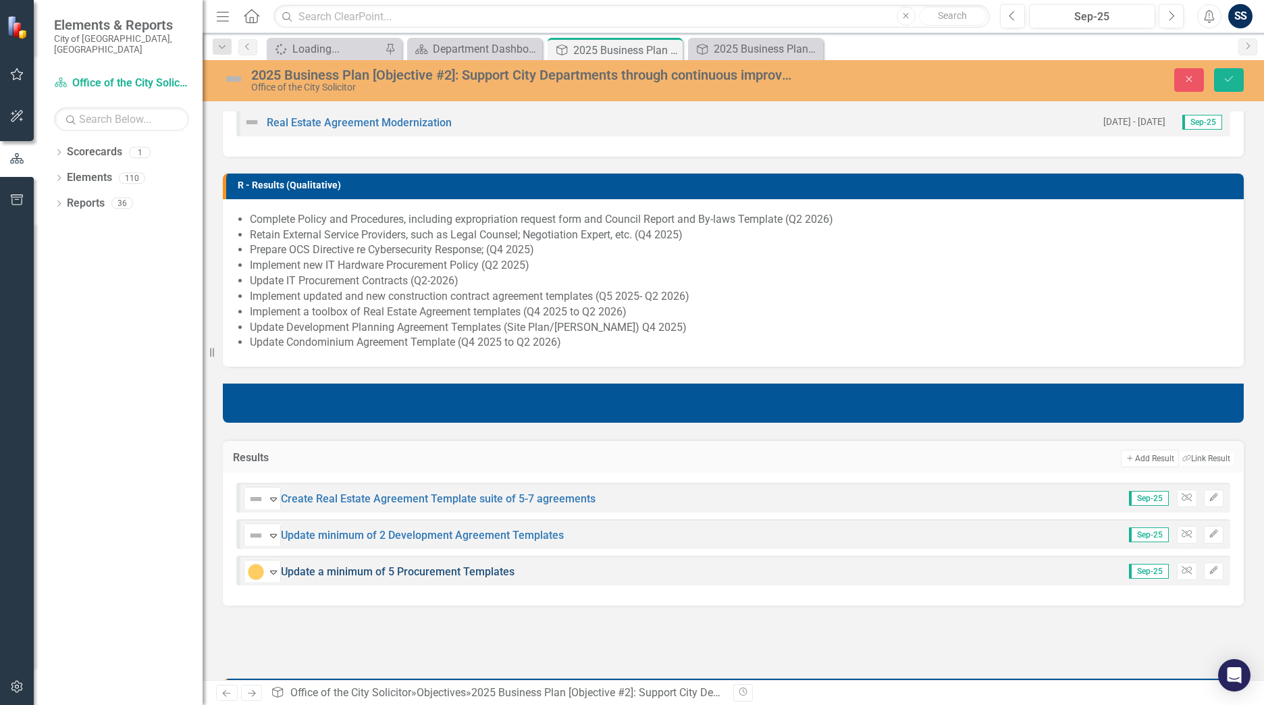
click at [439, 311] on link "Update a minimum of 5 Procurement Templates" at bounding box center [398, 571] width 234 height 13
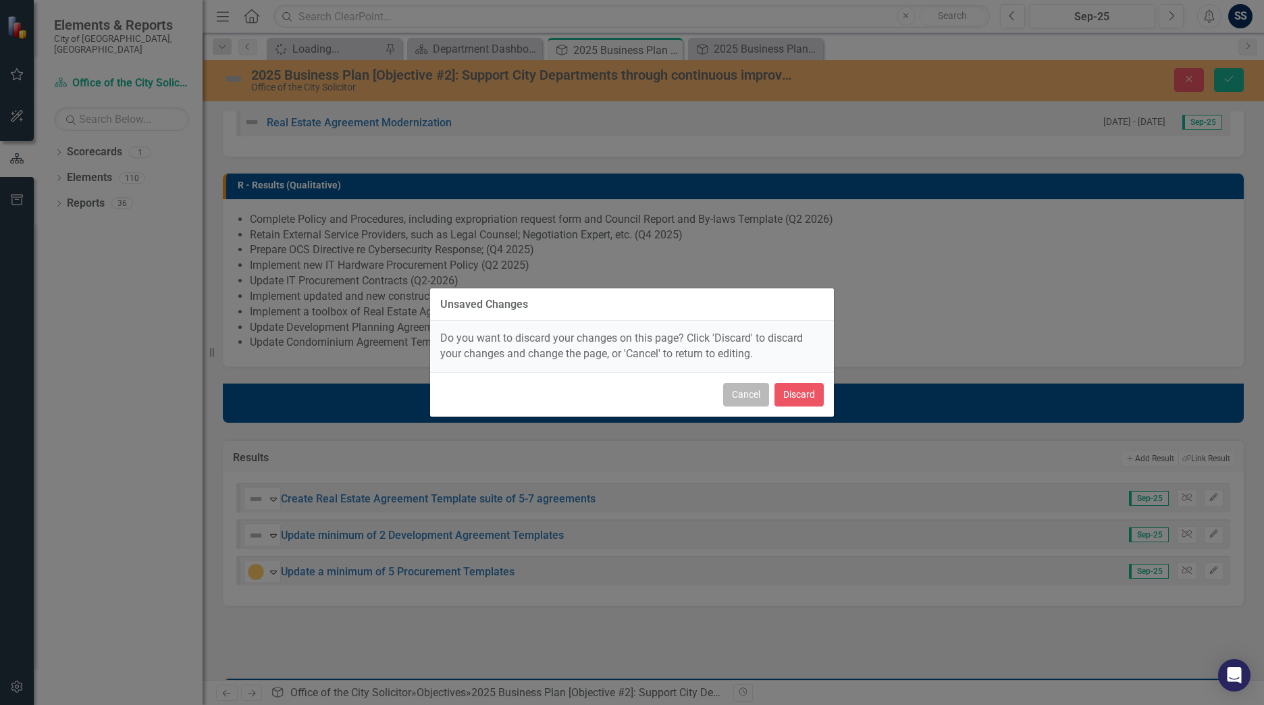
click at [610, 311] on button "Cancel" at bounding box center [746, 395] width 46 height 24
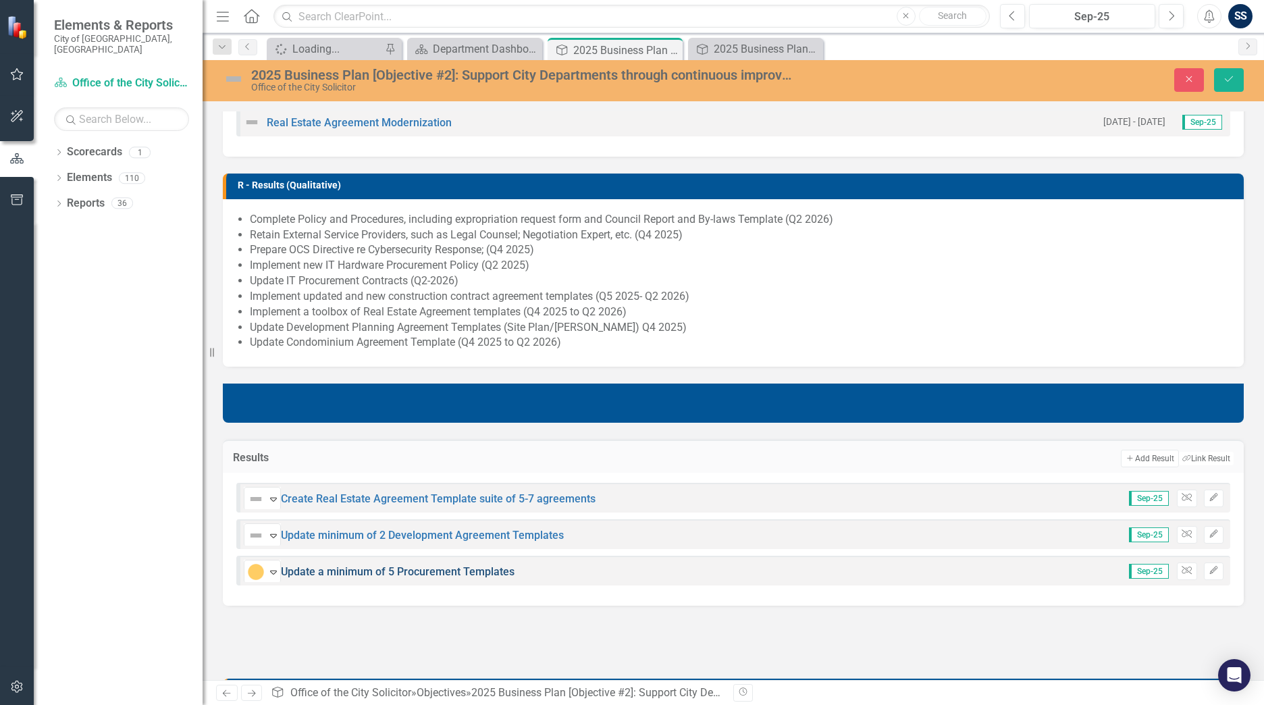
click at [469, 311] on link "Update a minimum of 5 Procurement Templates" at bounding box center [398, 571] width 234 height 13
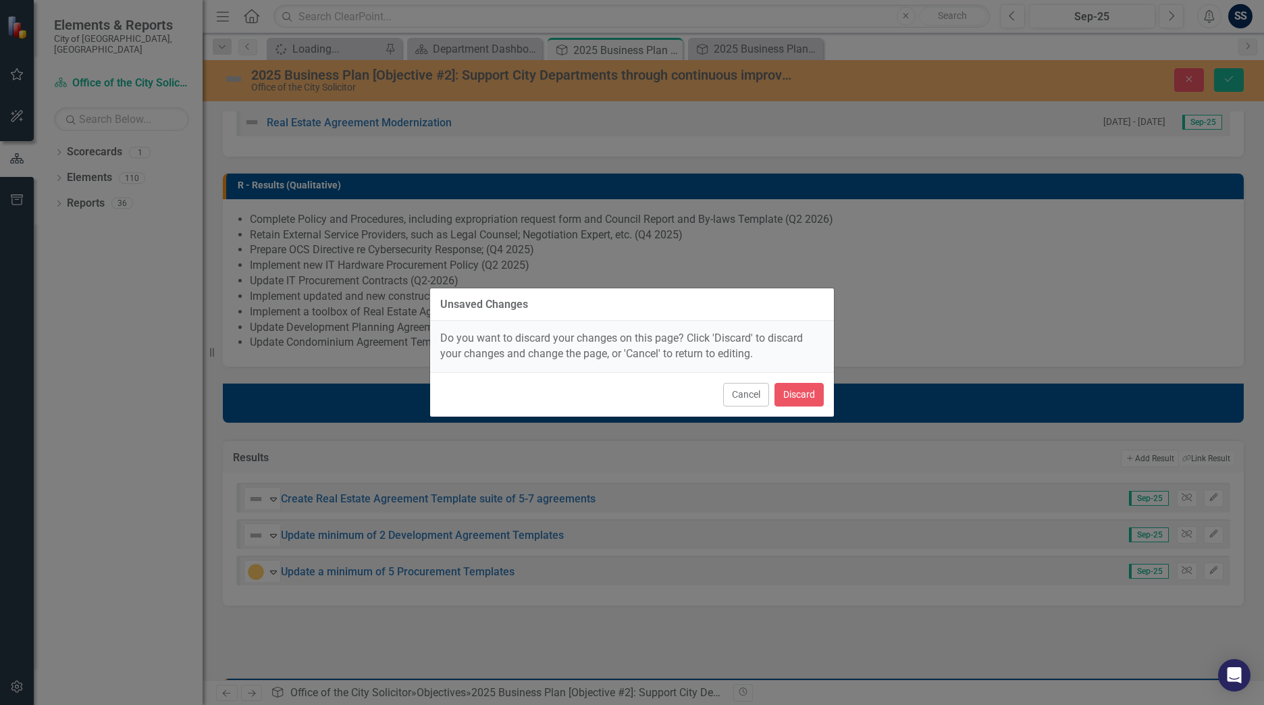
click at [610, 311] on div "Unsaved Changes Do you want to discard your changes on this page? Click 'Discar…" at bounding box center [632, 352] width 405 height 705
click at [513, 299] on div "Unsaved Changes" at bounding box center [484, 305] width 88 height 12
click at [555, 311] on div "Unsaved Changes Do you want to discard your changes on this page? Click 'Discar…" at bounding box center [632, 352] width 405 height 705
click at [610, 311] on button "Discard" at bounding box center [799, 395] width 49 height 24
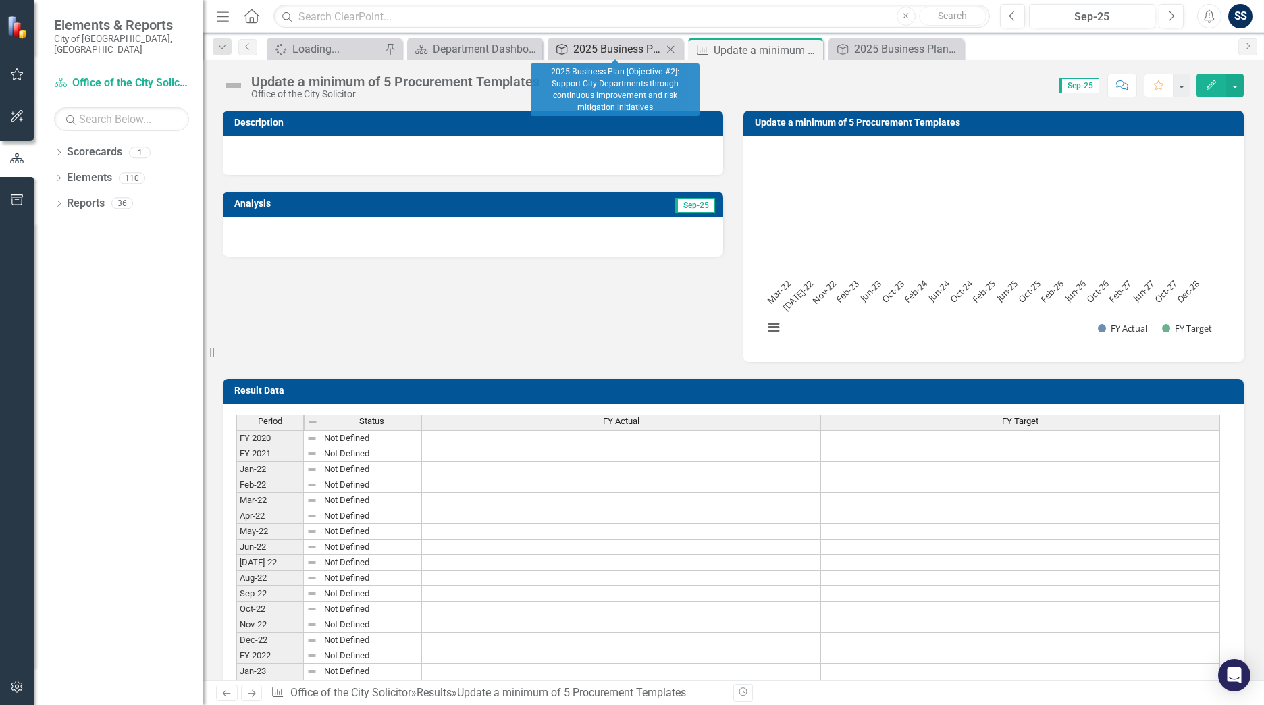
click at [609, 48] on div "2025 Business Plan [Objective #2]: Support City Departments through continuous …" at bounding box center [617, 49] width 89 height 17
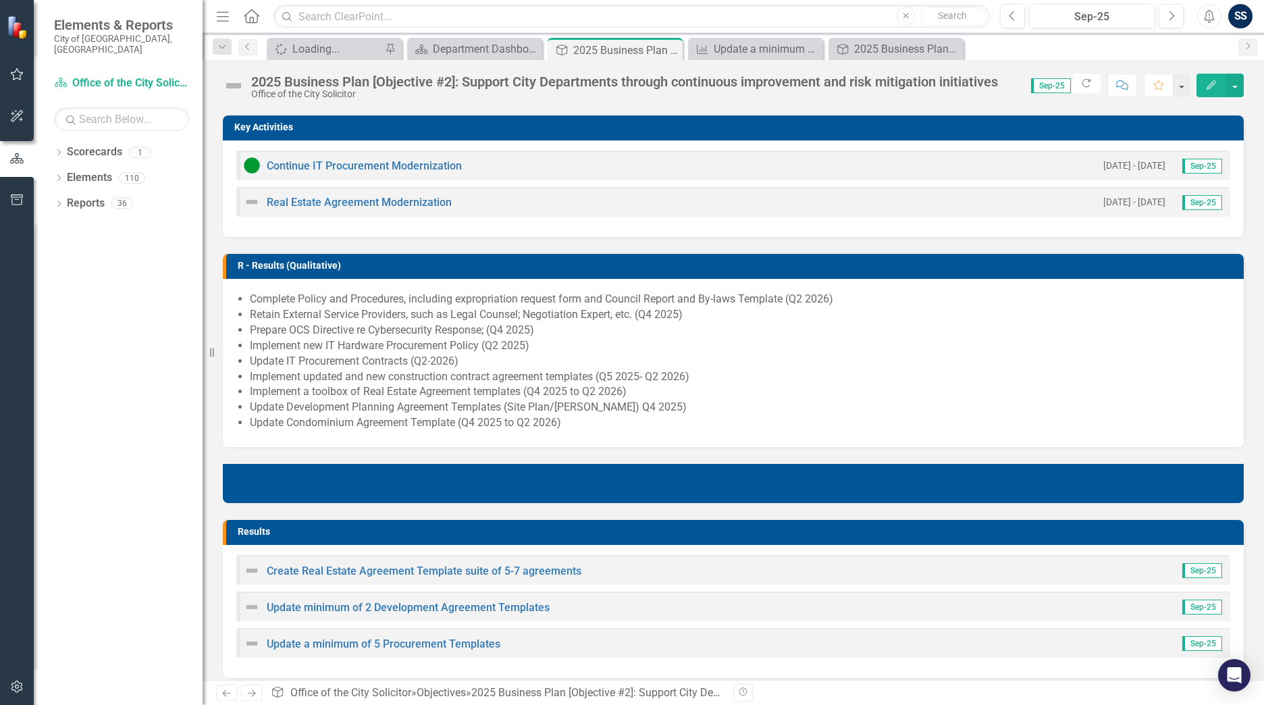
scroll to position [338, 0]
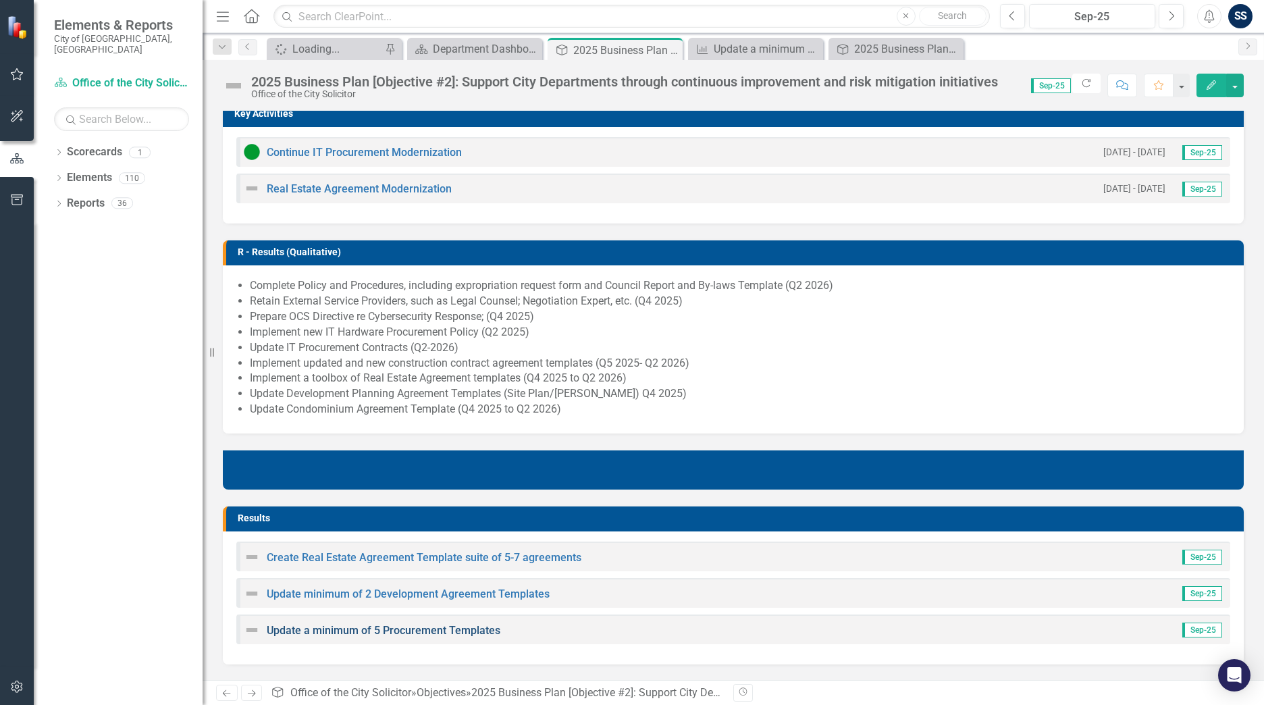
click at [408, 311] on link "Update a minimum of 5 Procurement Templates" at bounding box center [384, 630] width 234 height 13
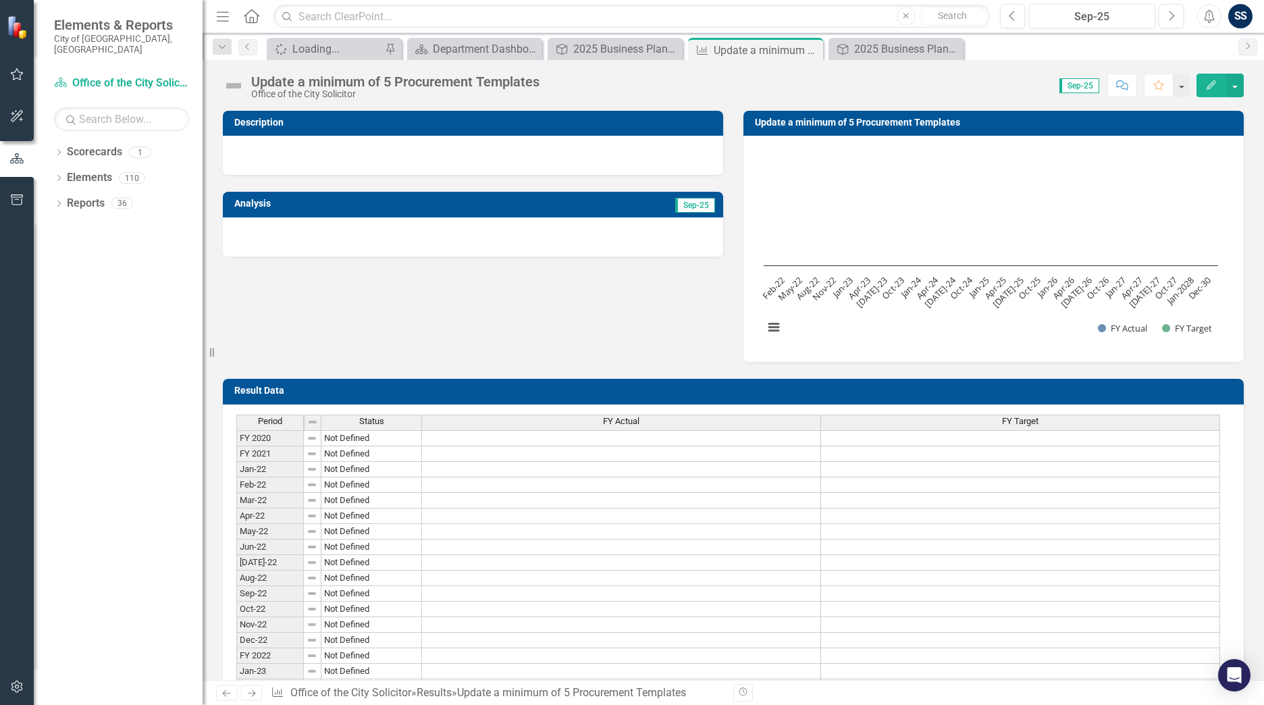
click at [230, 84] on img at bounding box center [234, 86] width 22 height 22
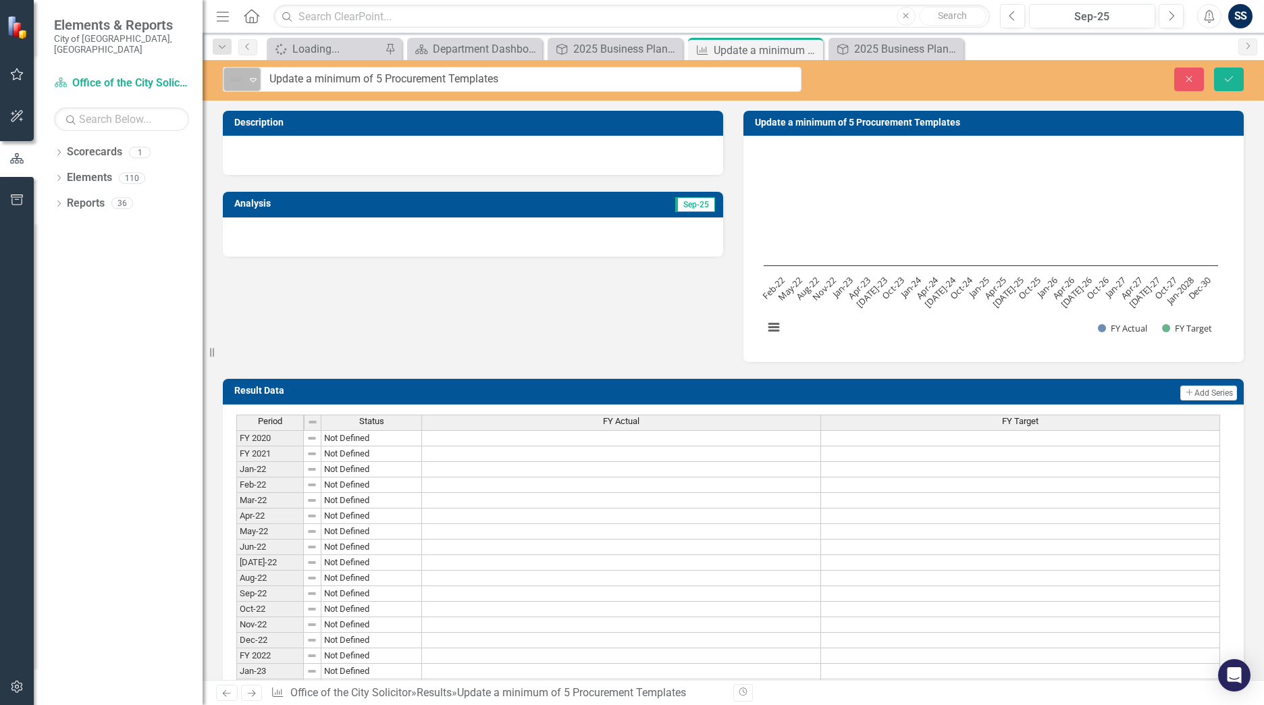
click at [244, 82] on div "Not Defined" at bounding box center [237, 80] width 18 height 16
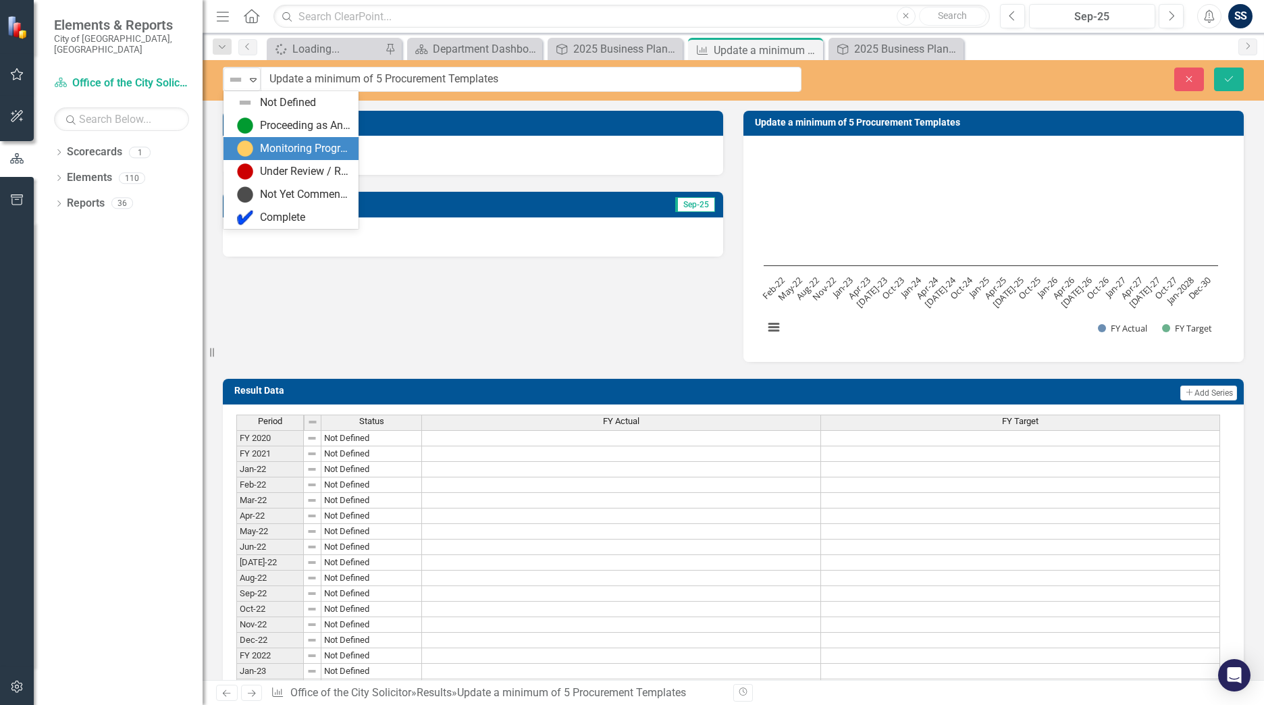
click at [246, 152] on img at bounding box center [245, 148] width 16 height 16
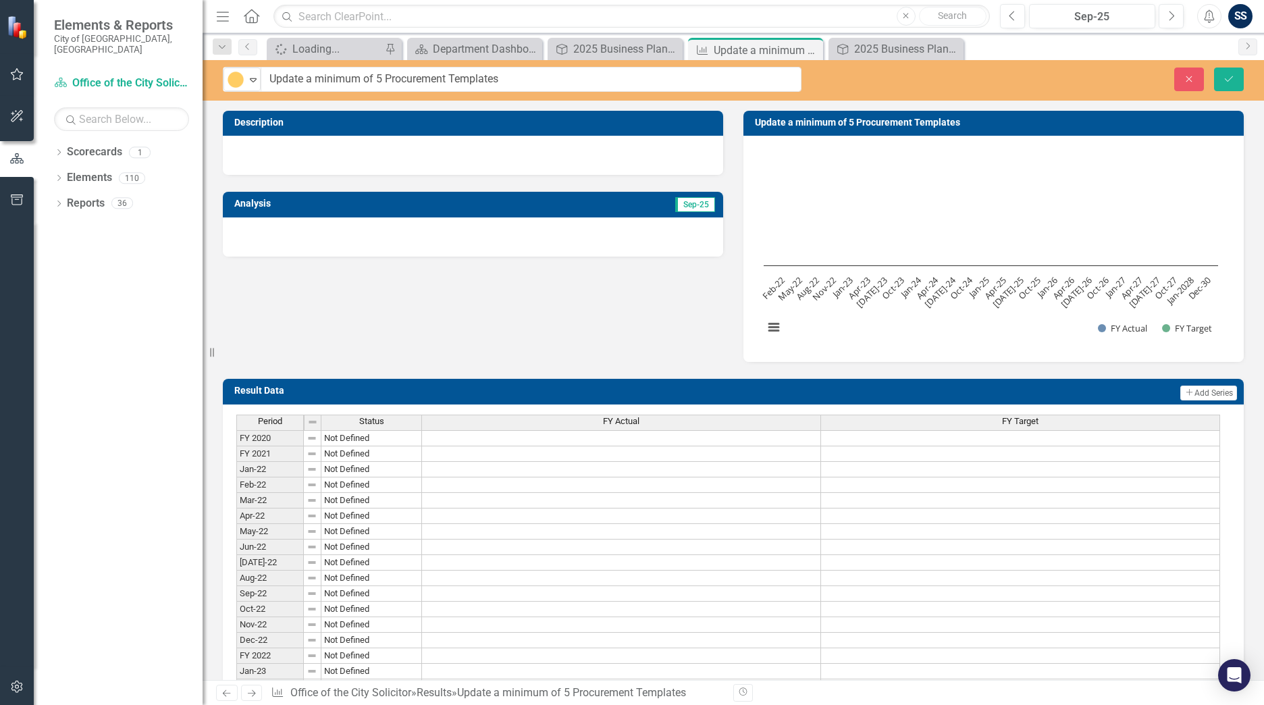
click at [610, 163] on rect "Interactive chart" at bounding box center [991, 247] width 468 height 203
click at [304, 147] on div at bounding box center [473, 155] width 501 height 39
click at [610, 93] on div "Monitoring Progress Expand Update a minimum of 5 Procurement Templates Close Sa…" at bounding box center [734, 80] width 1062 height 41
click at [610, 88] on button "Save" at bounding box center [1229, 80] width 30 height 24
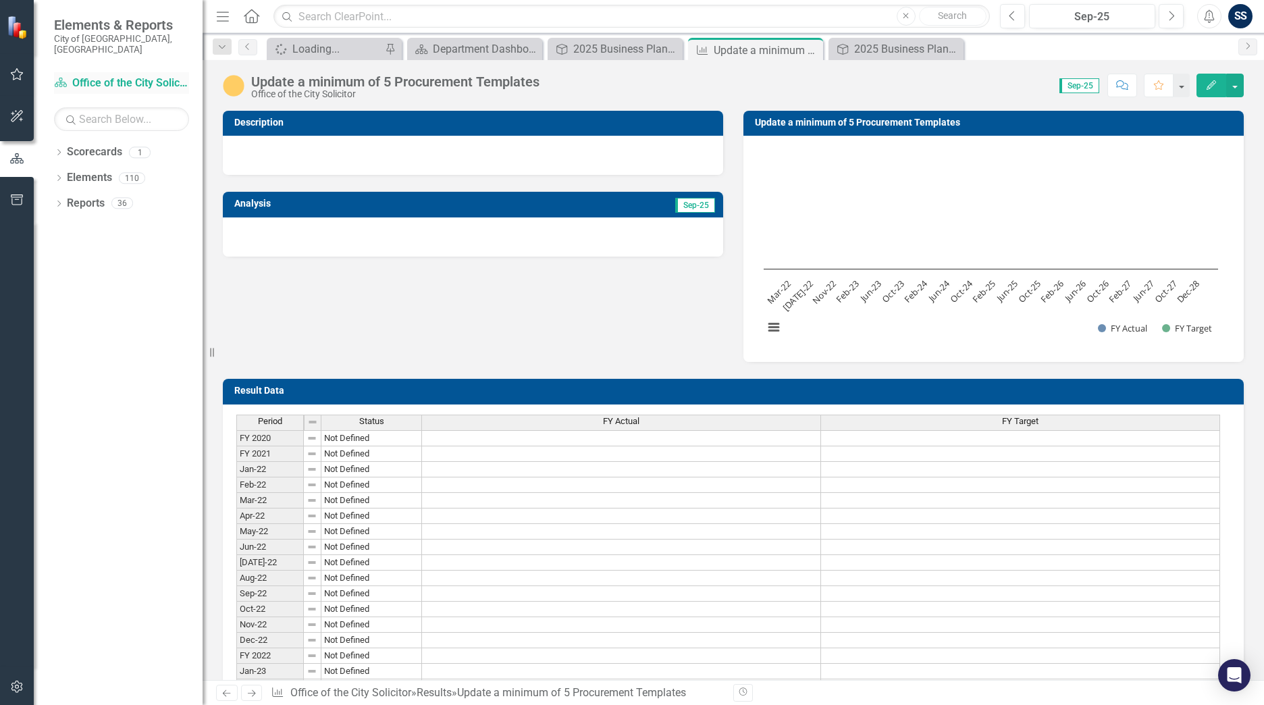
click at [102, 76] on link "Scorecard Office of the City Solicitor" at bounding box center [121, 84] width 135 height 16
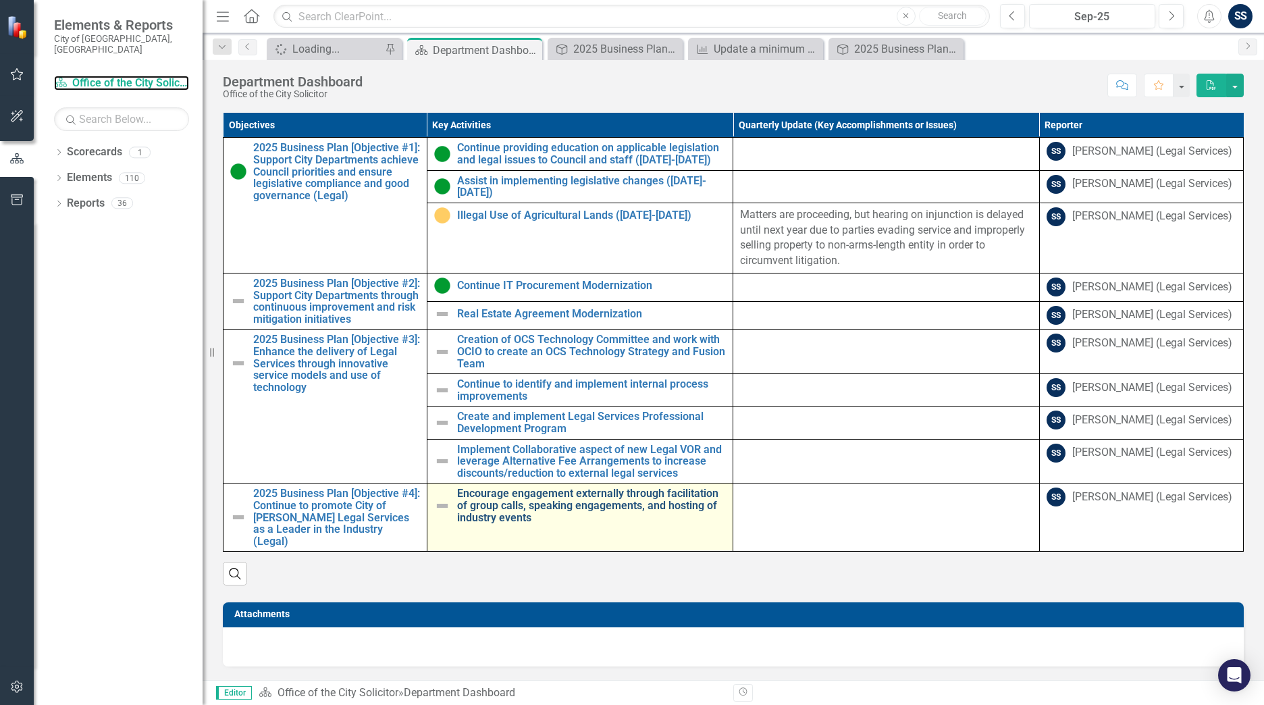
scroll to position [638, 0]
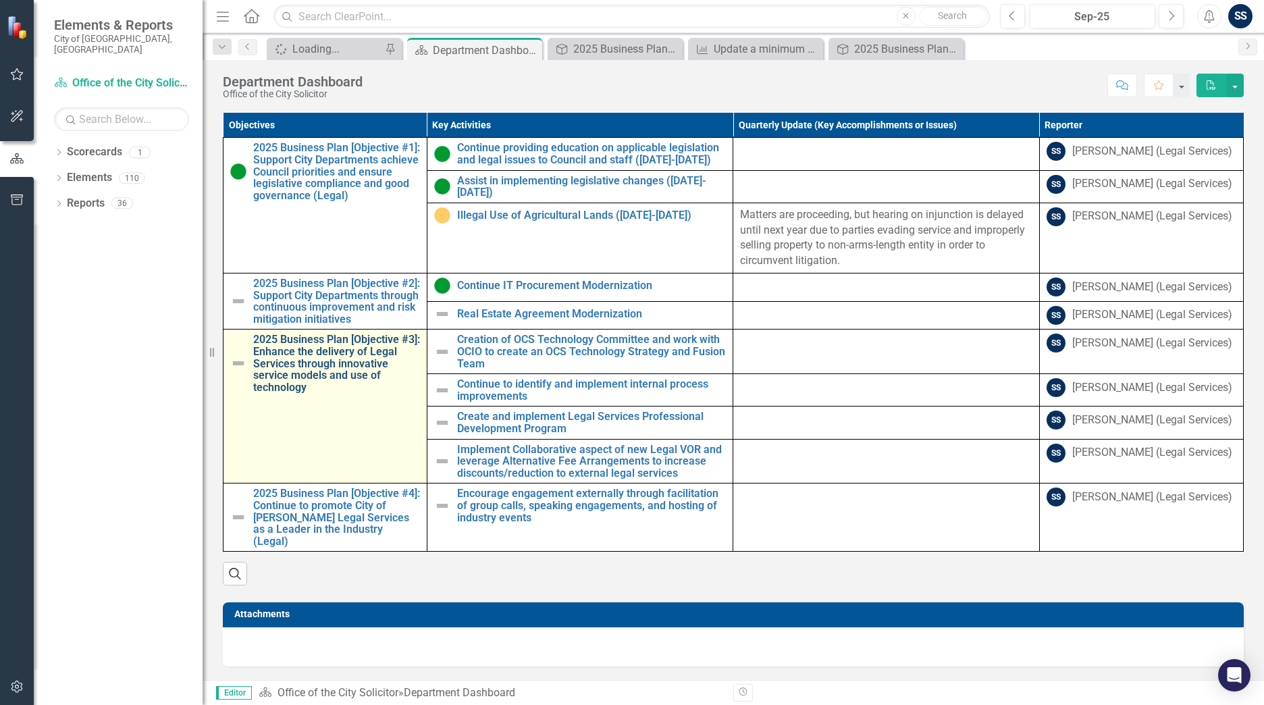
click at [346, 311] on link "2025 Business Plan [Objective #3]: Enhance the delivery of Legal Services throu…" at bounding box center [336, 363] width 167 height 59
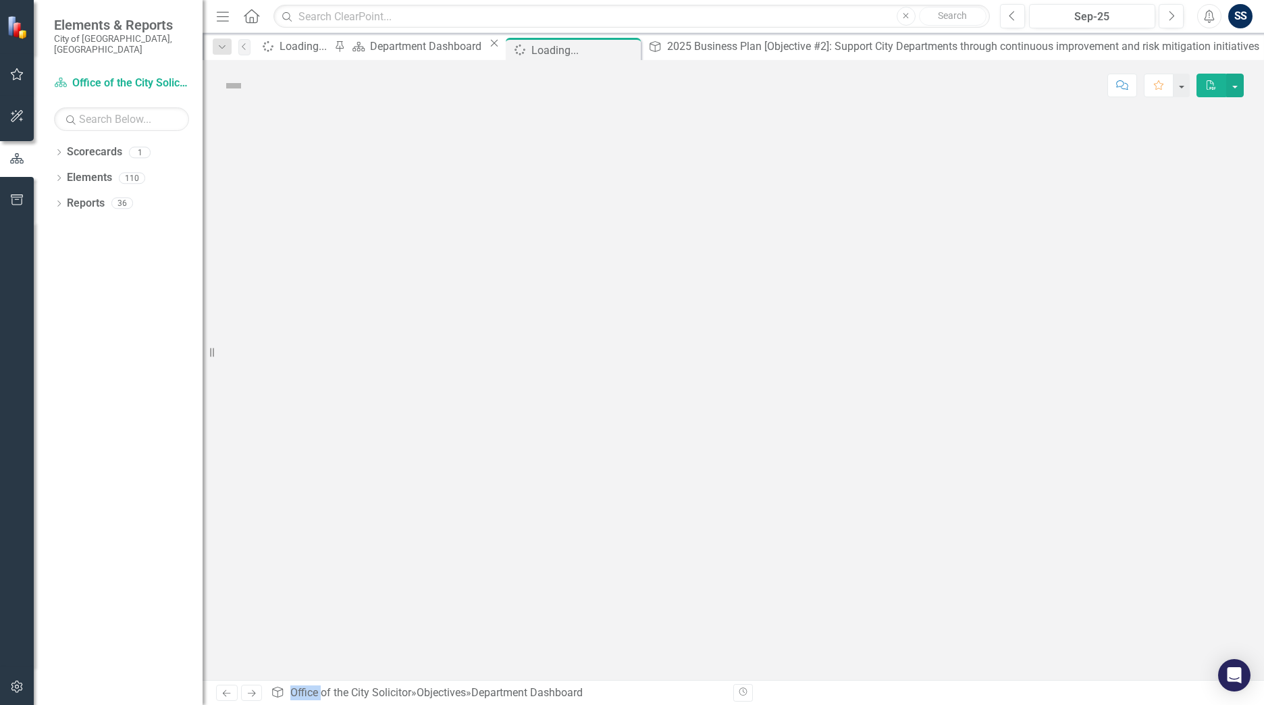
click at [346, 311] on div at bounding box center [734, 395] width 1062 height 569
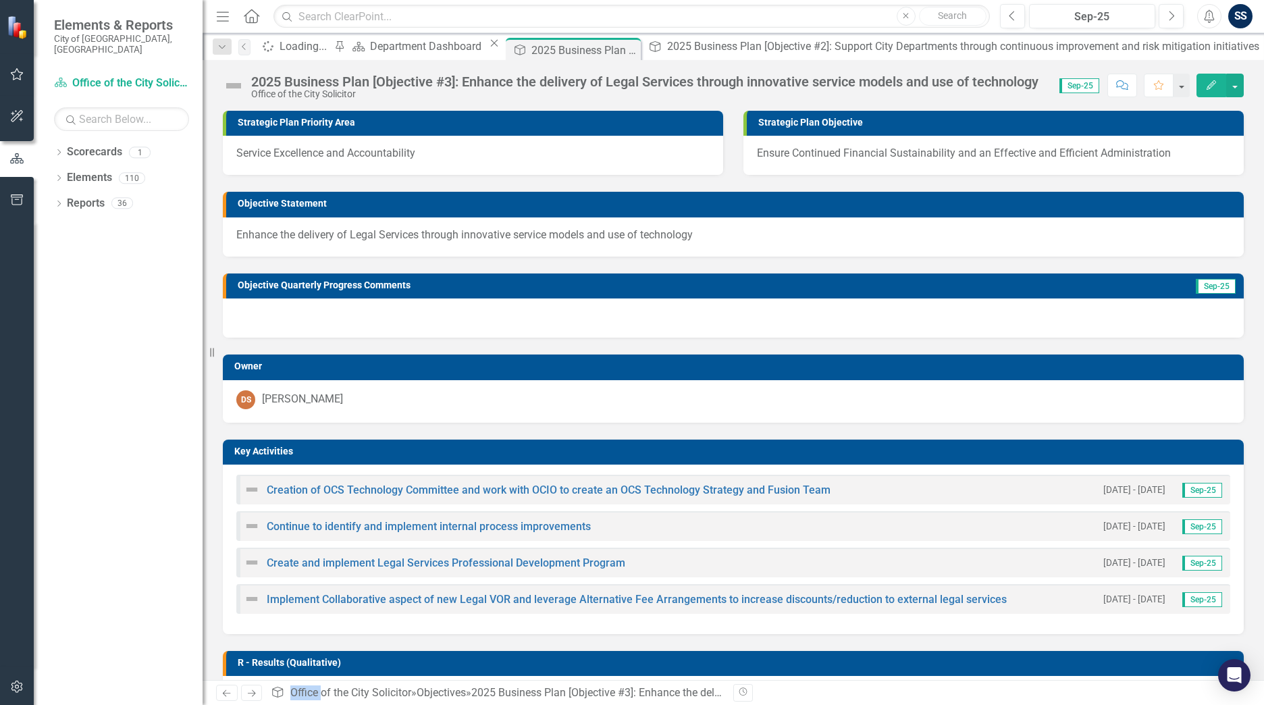
click at [257, 311] on img at bounding box center [252, 526] width 16 height 16
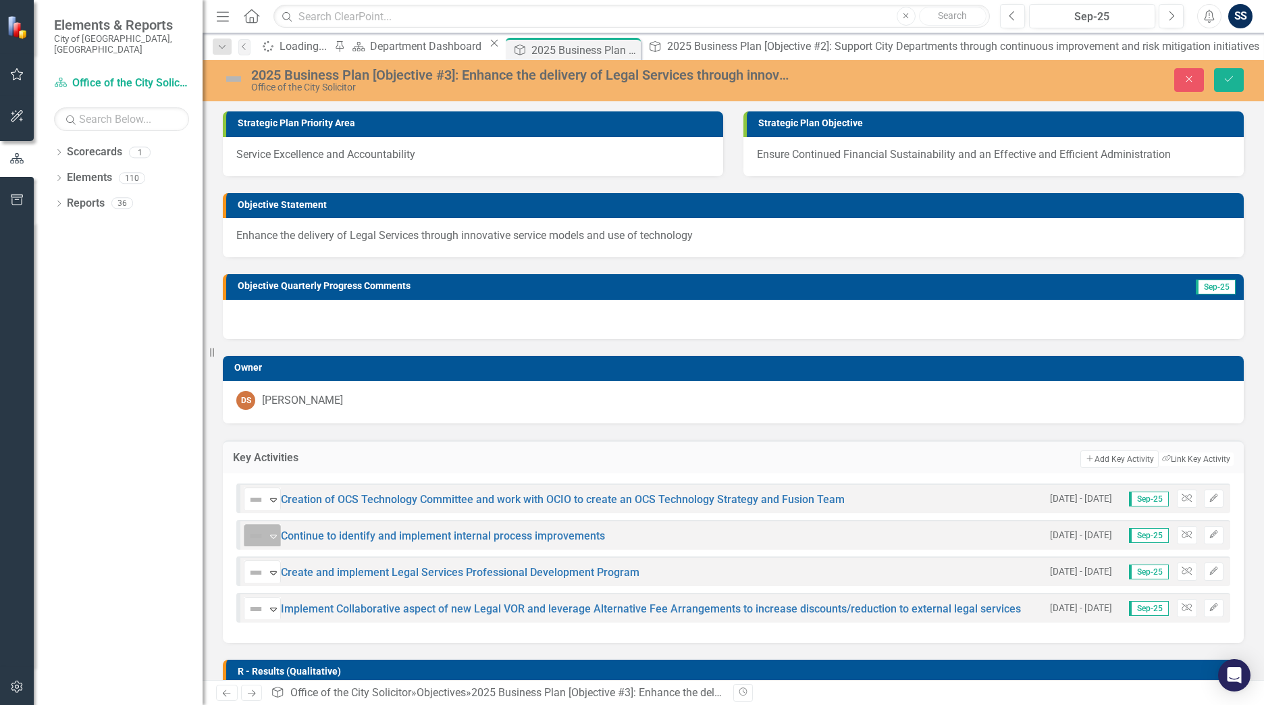
drag, startPoint x: 257, startPoint y: 524, endPoint x: 257, endPoint y: 538, distance: 14.2
click at [257, 311] on img at bounding box center [256, 536] width 16 height 16
click at [274, 311] on icon at bounding box center [273, 537] width 7 height 4
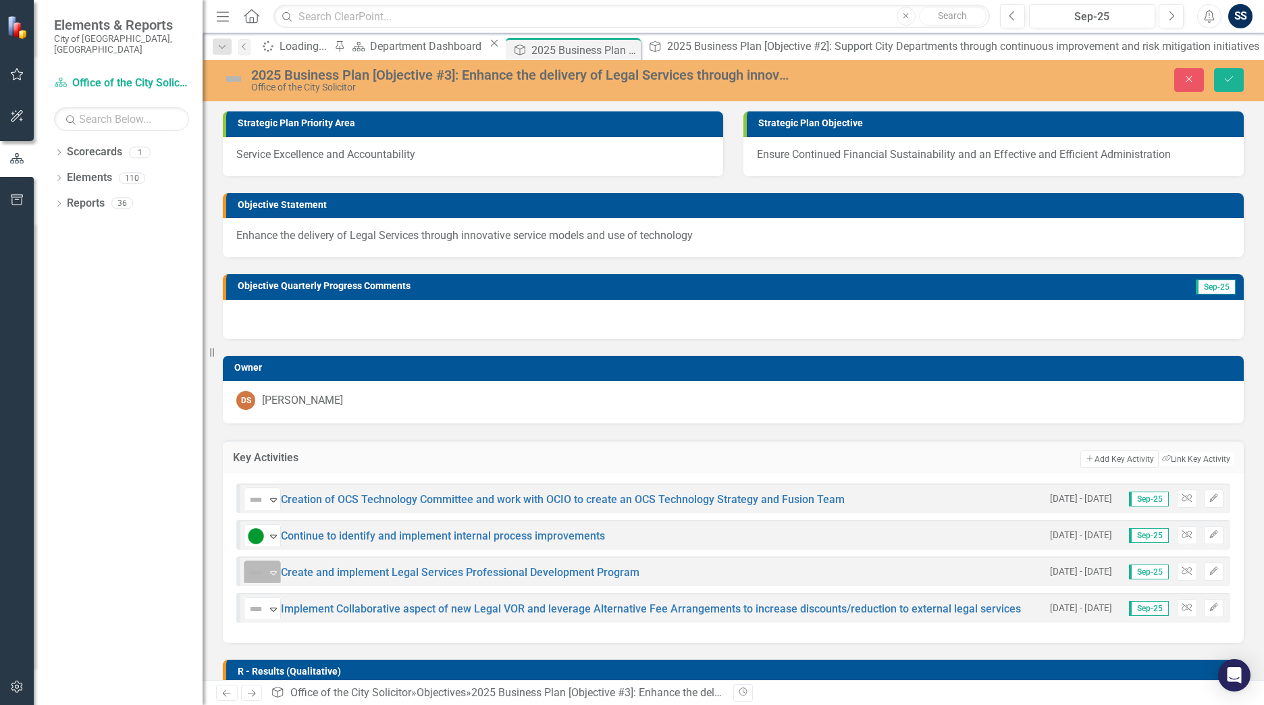
click at [255, 311] on img at bounding box center [256, 573] width 16 height 16
click at [261, 311] on img at bounding box center [256, 609] width 16 height 16
click at [610, 80] on icon "Save" at bounding box center [1229, 78] width 12 height 9
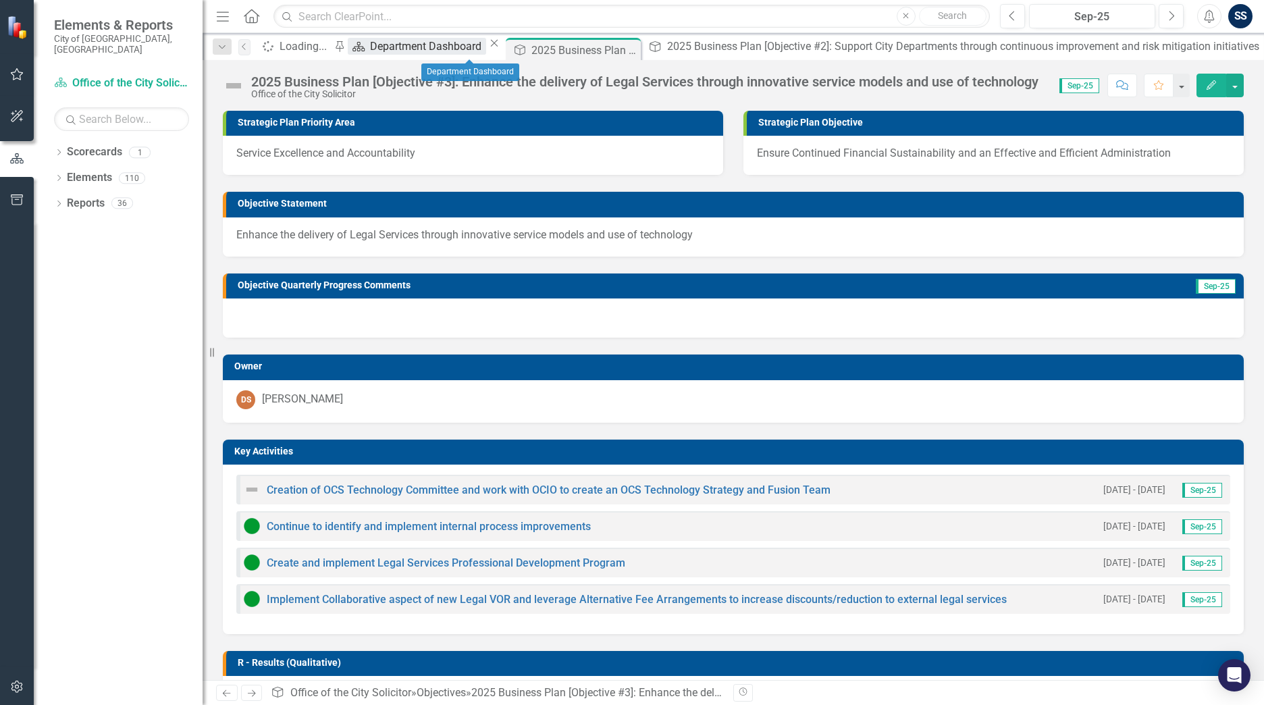
click at [439, 55] on div "Department Dashboard" at bounding box center [428, 46] width 116 height 17
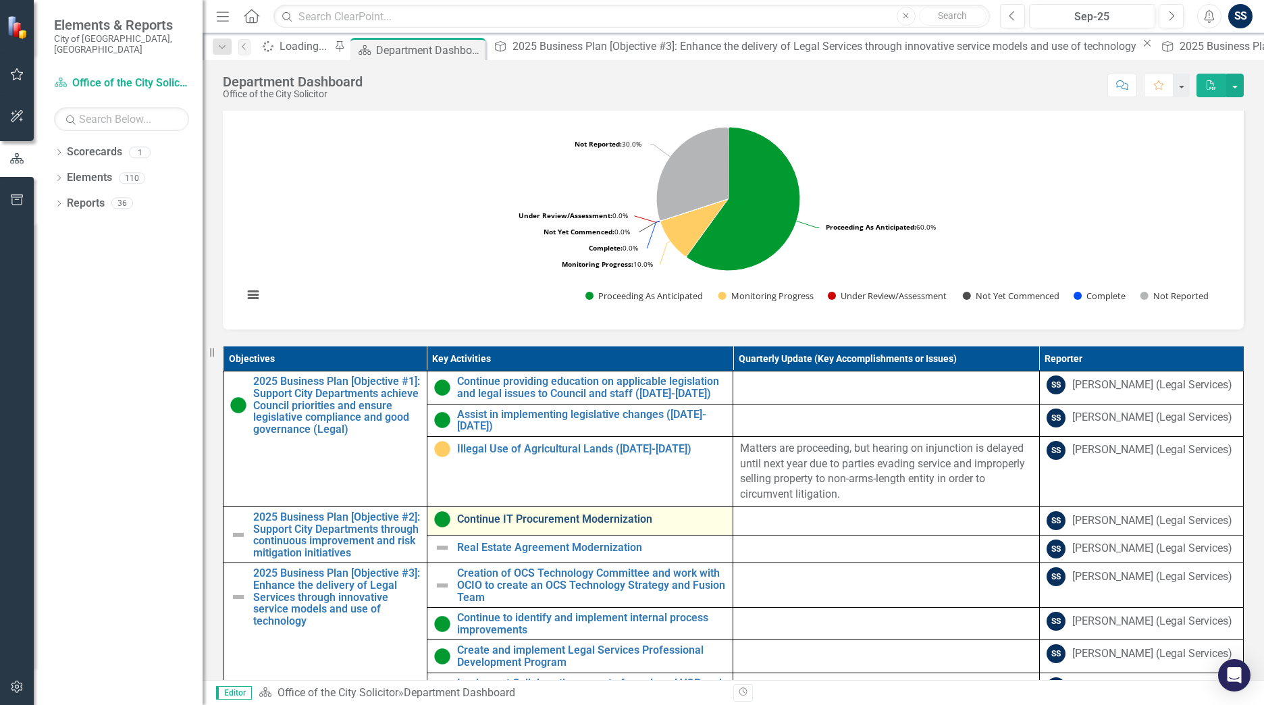
scroll to position [638, 0]
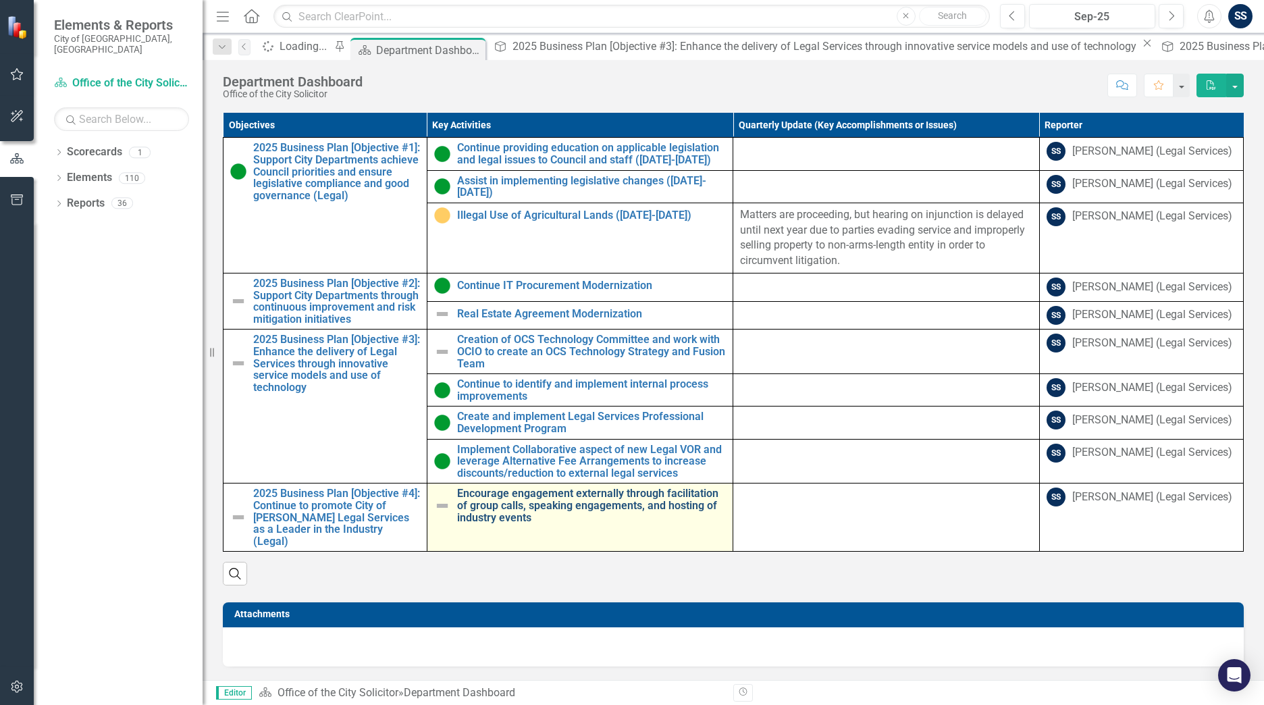
click at [523, 311] on link "Encourage engagement externally through facilitation of group calls, speaking e…" at bounding box center [592, 506] width 270 height 36
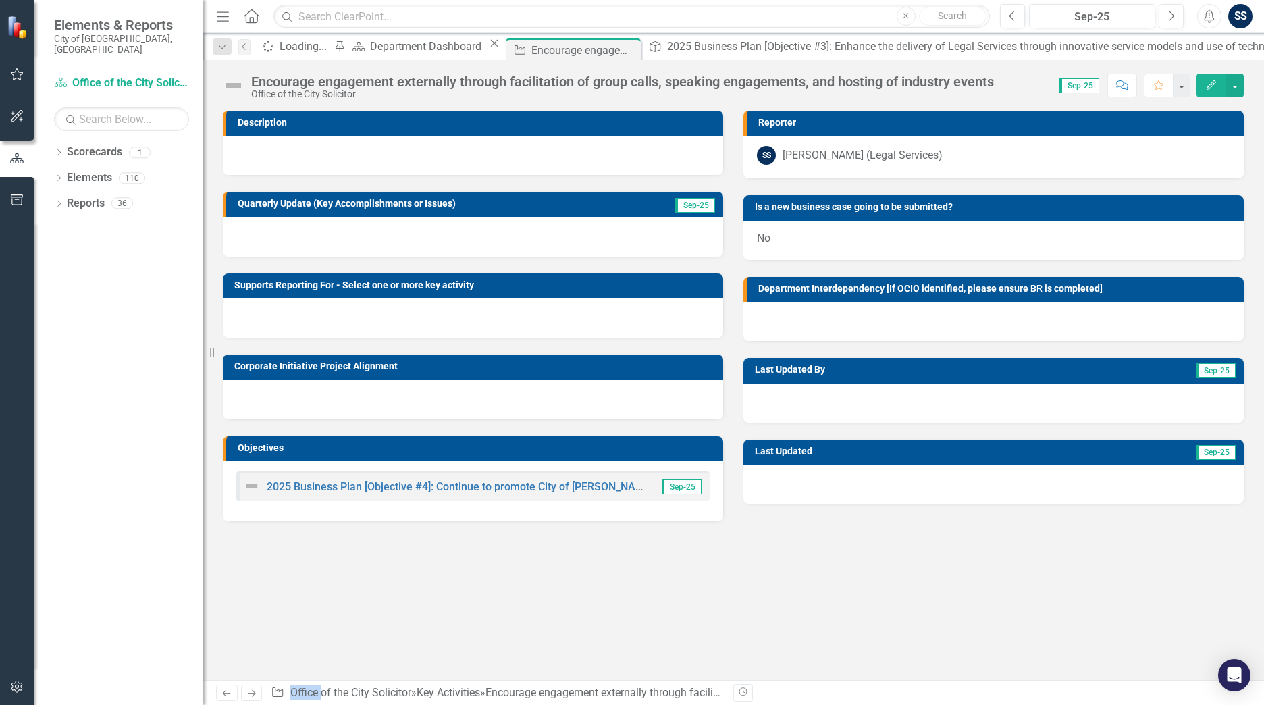
click at [252, 311] on img at bounding box center [252, 486] width 16 height 16
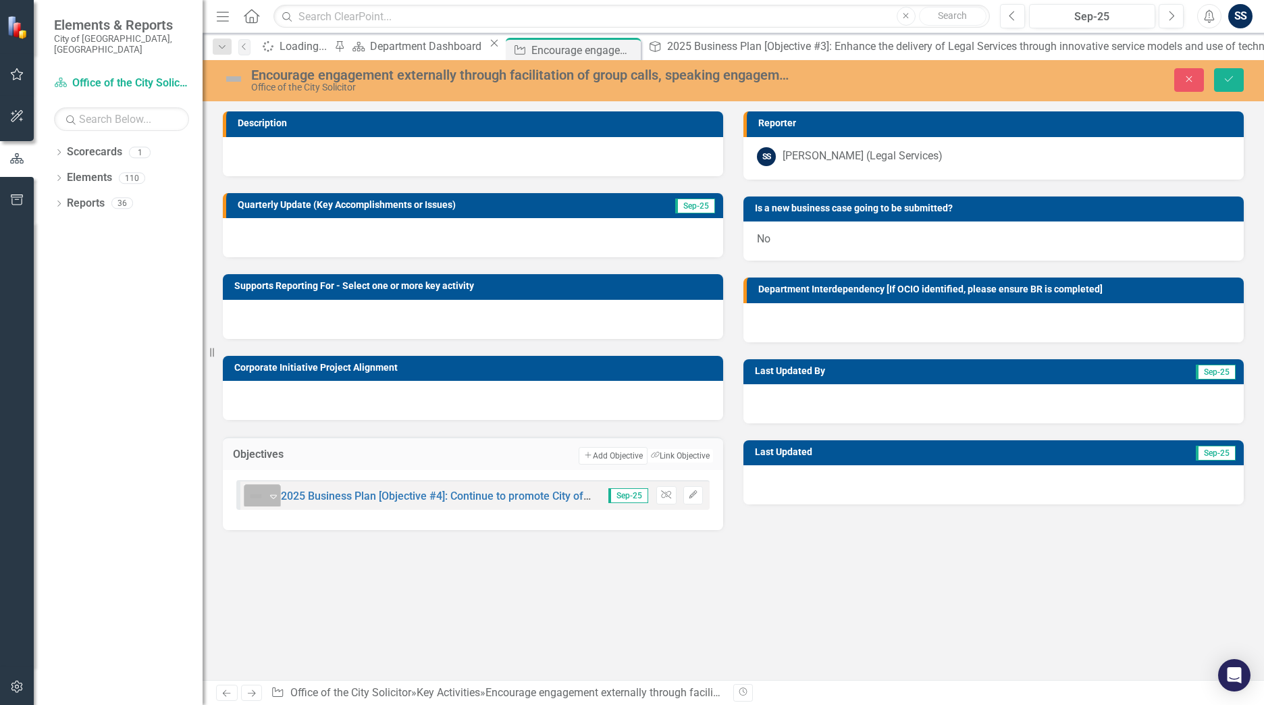
drag, startPoint x: 252, startPoint y: 484, endPoint x: 267, endPoint y: 494, distance: 18.2
click at [267, 311] on icon "Expand" at bounding box center [274, 496] width 14 height 11
click at [610, 74] on button "Save" at bounding box center [1229, 80] width 30 height 24
